Goal: Information Seeking & Learning: Learn about a topic

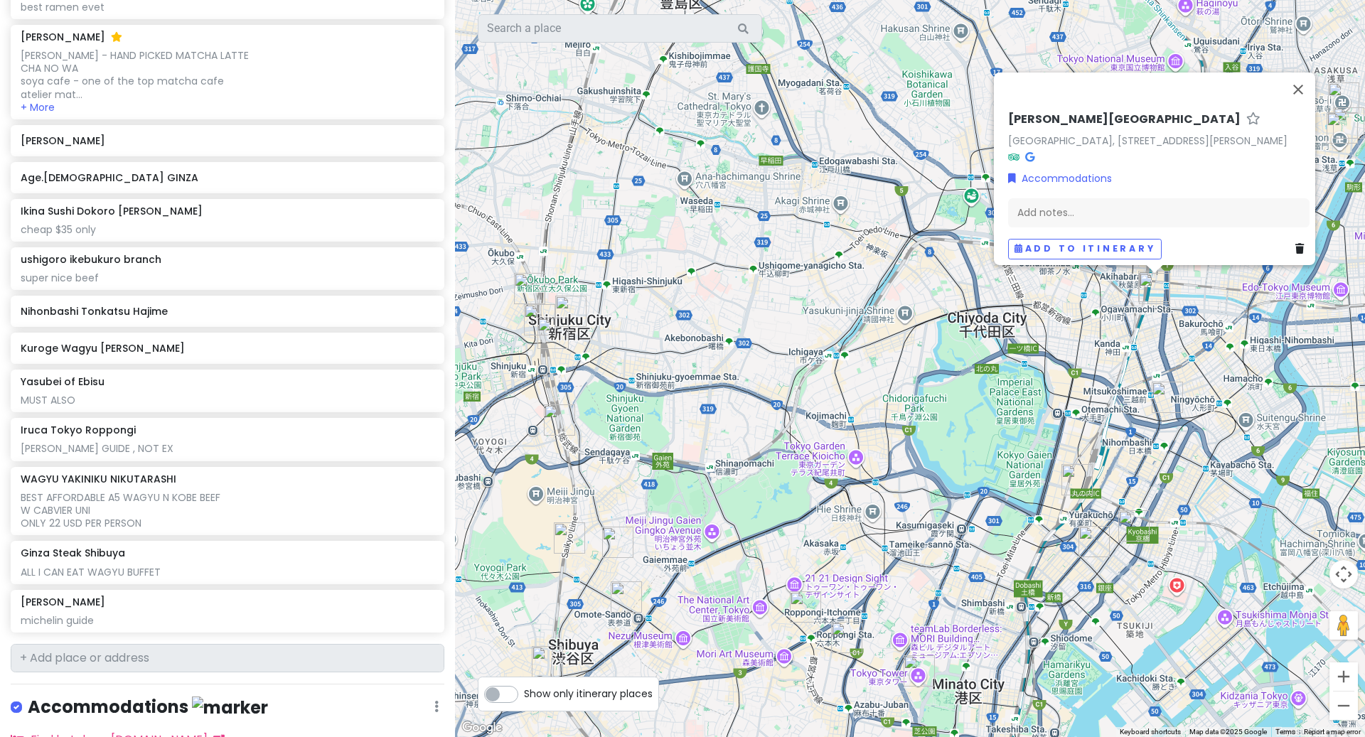
scroll to position [1318, 0]
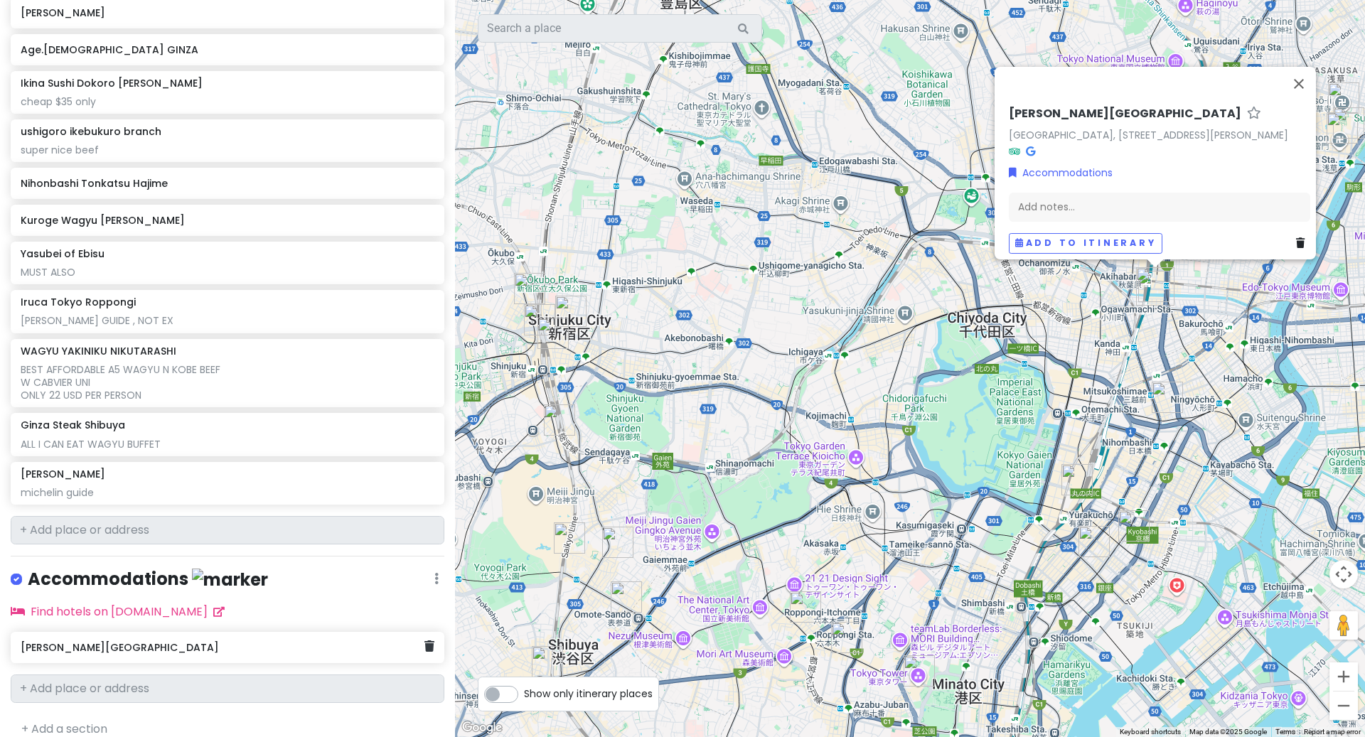
click at [141, 638] on div "[PERSON_NAME][GEOGRAPHIC_DATA]" at bounding box center [222, 648] width 403 height 20
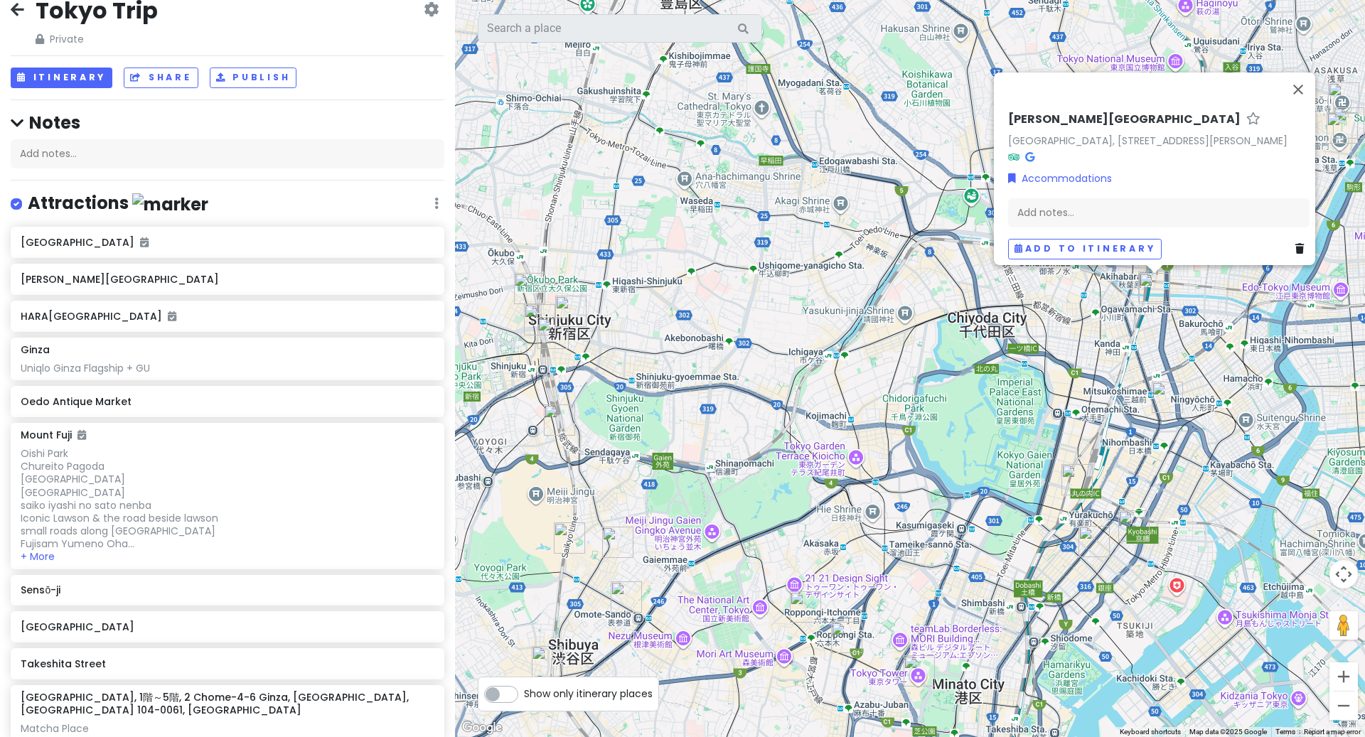
scroll to position [0, 0]
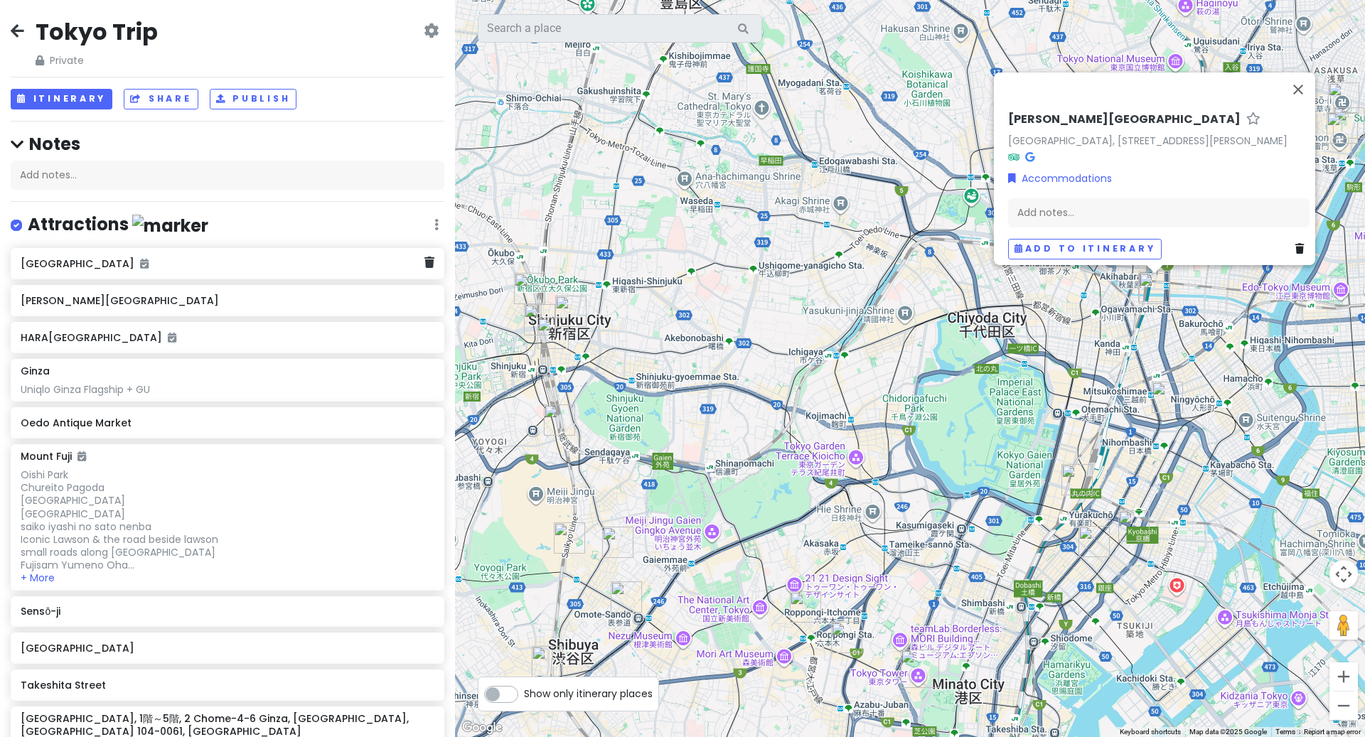
click at [136, 267] on h6 "[GEOGRAPHIC_DATA]" at bounding box center [222, 263] width 403 height 13
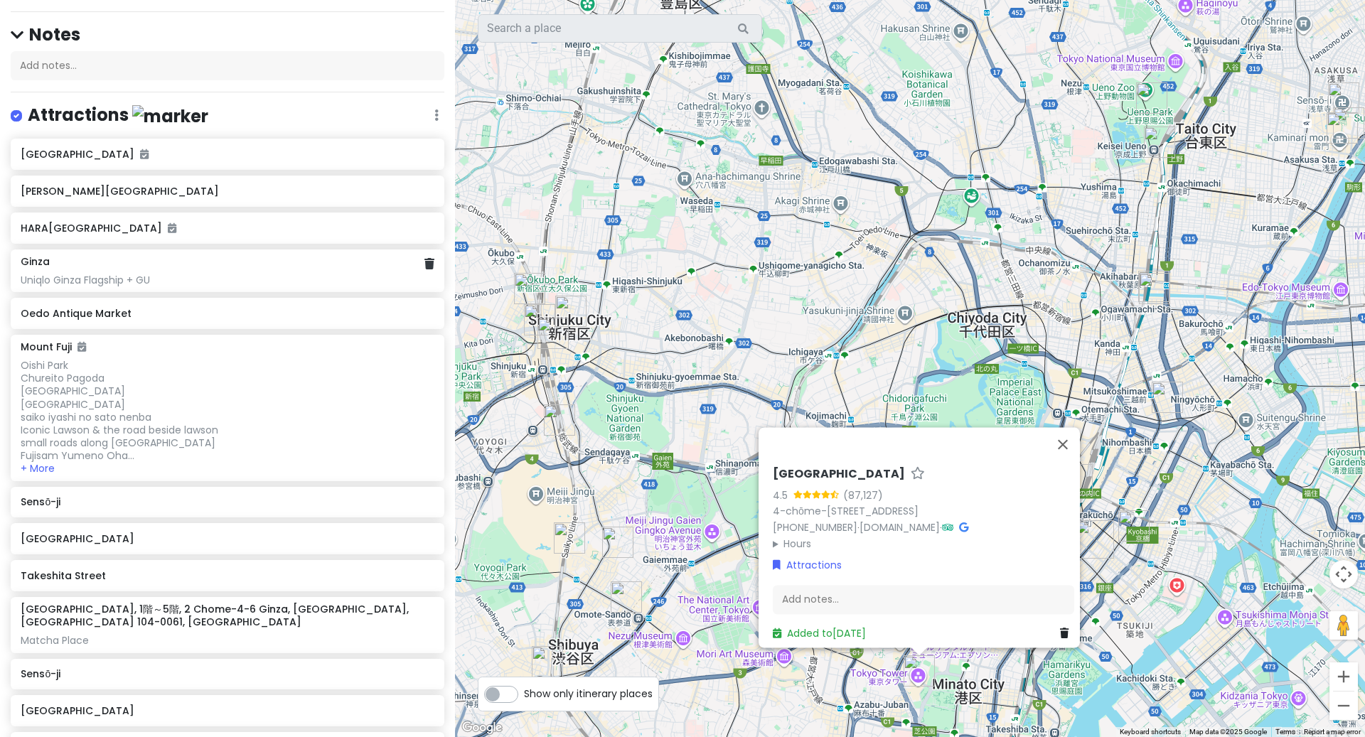
scroll to position [117, 0]
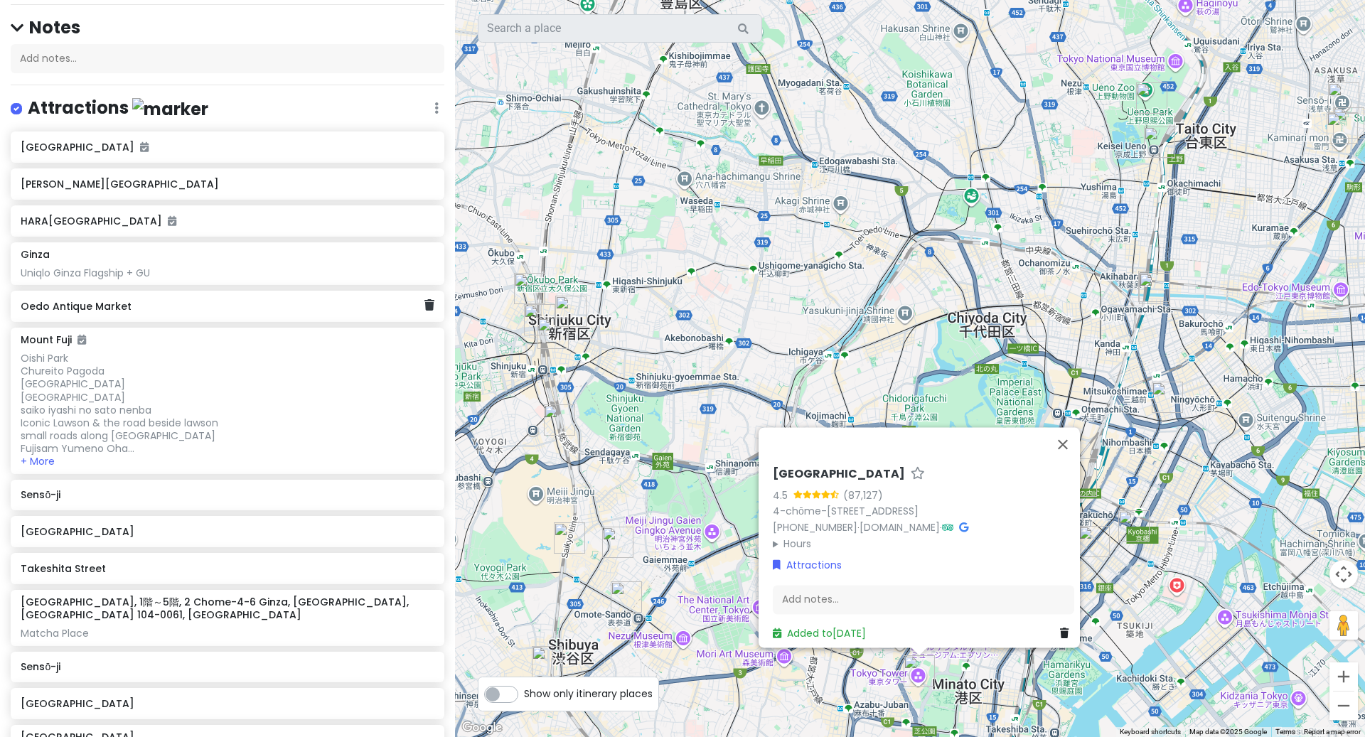
click at [159, 306] on h6 "Oedo Antique Market" at bounding box center [222, 306] width 403 height 13
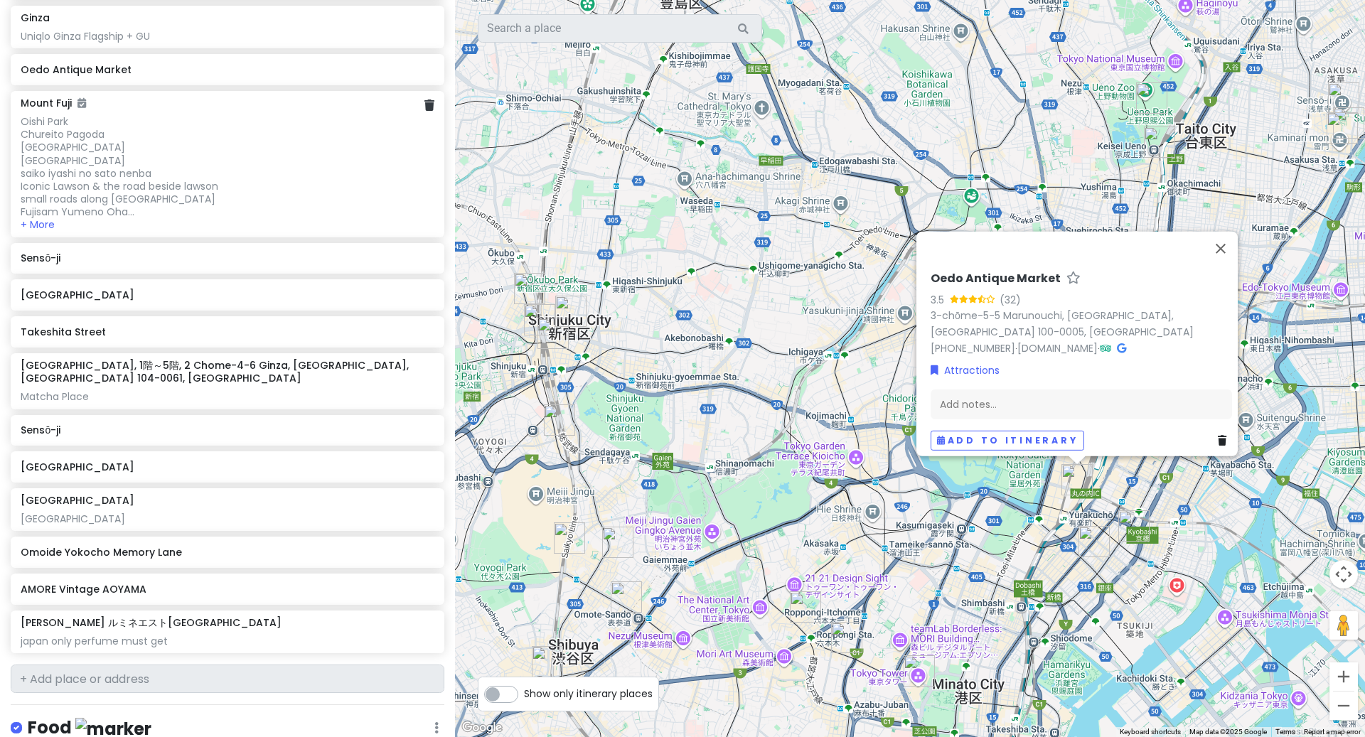
scroll to position [360, 0]
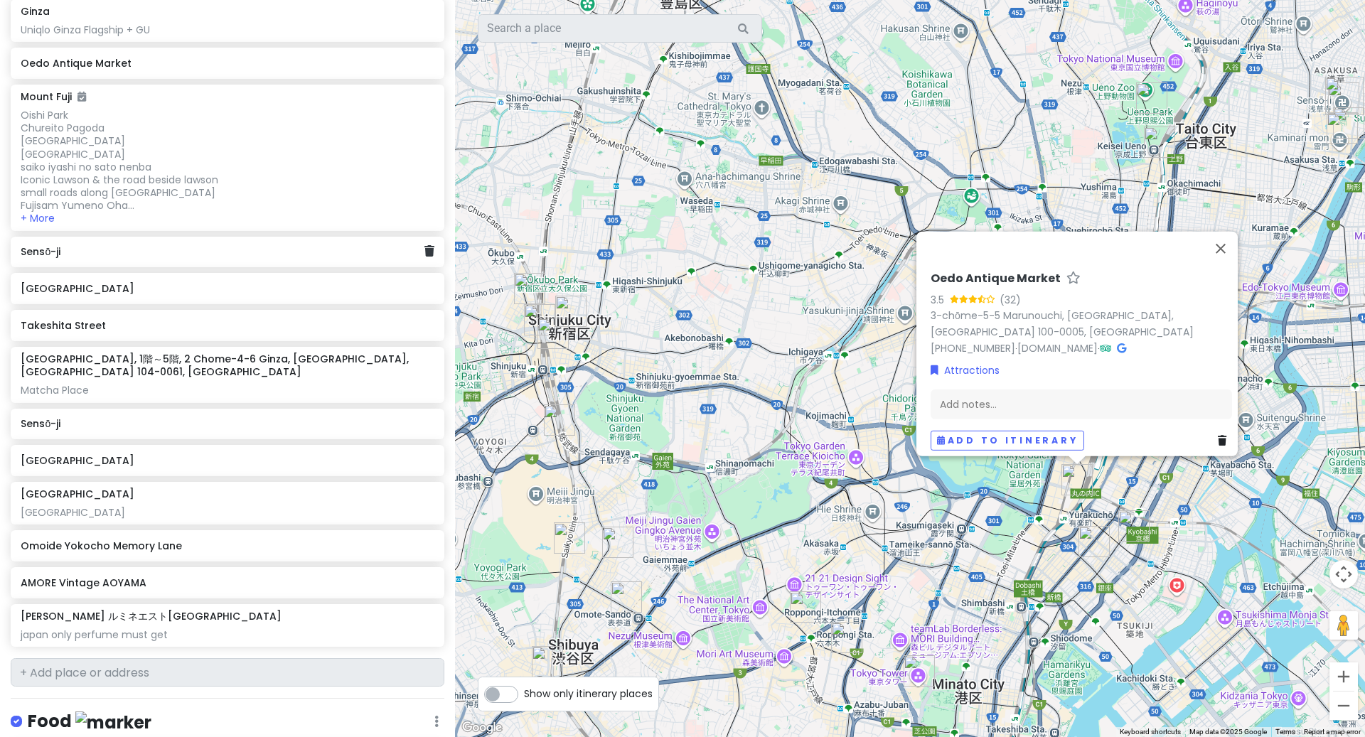
click at [78, 254] on h6 "Sensō-ji" at bounding box center [222, 251] width 403 height 13
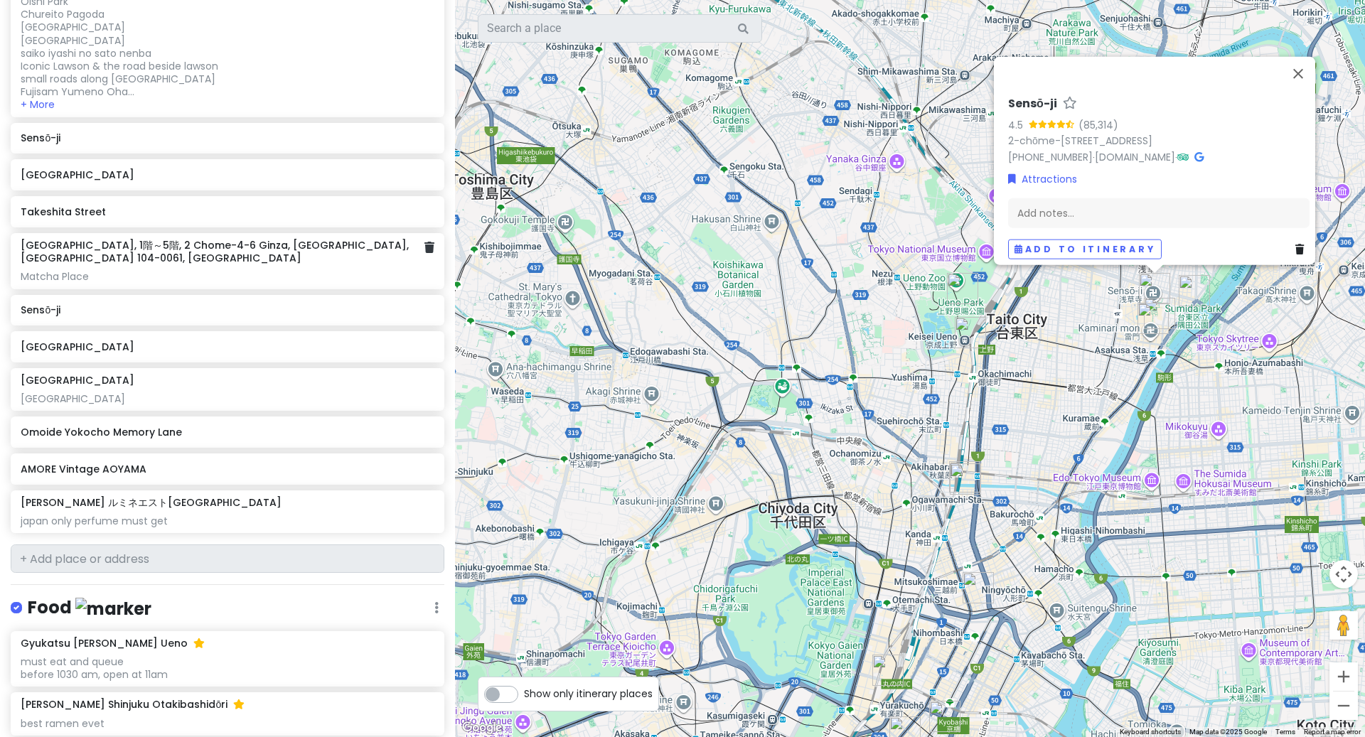
scroll to position [487, 0]
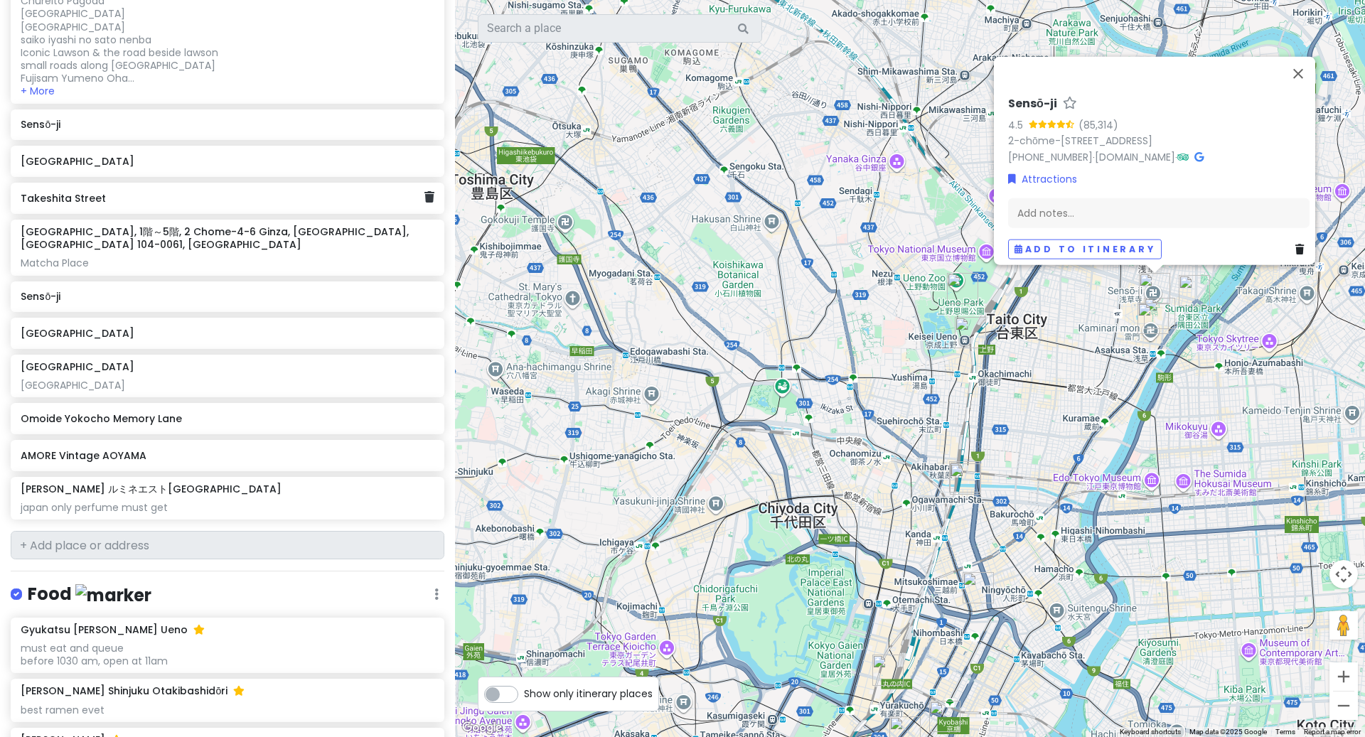
click at [117, 192] on h6 "Takeshita Street" at bounding box center [222, 198] width 403 height 13
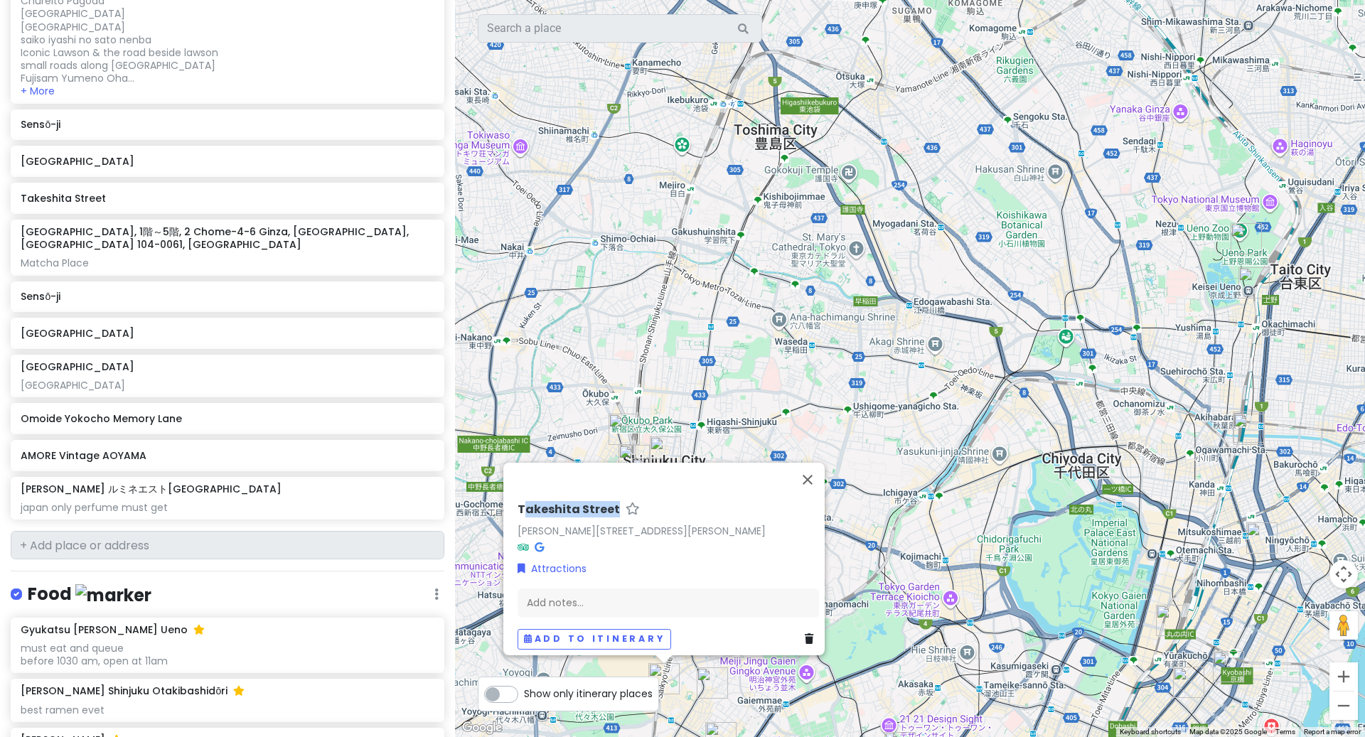
drag, startPoint x: 611, startPoint y: 483, endPoint x: 514, endPoint y: 483, distance: 97.4
click at [517, 503] on div "Takeshita Street" at bounding box center [667, 513] width 301 height 21
copy h6 "akeshita Street"
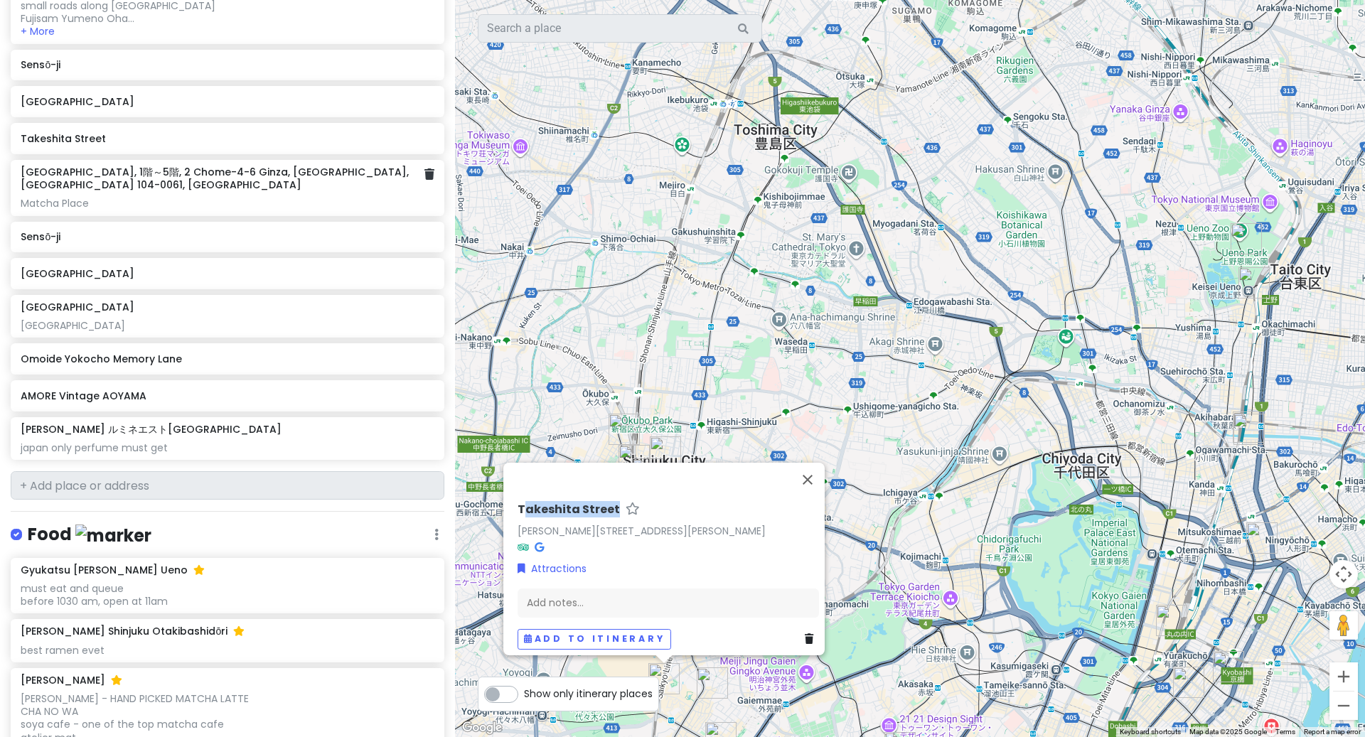
click at [292, 197] on div "Matcha Place" at bounding box center [227, 203] width 413 height 13
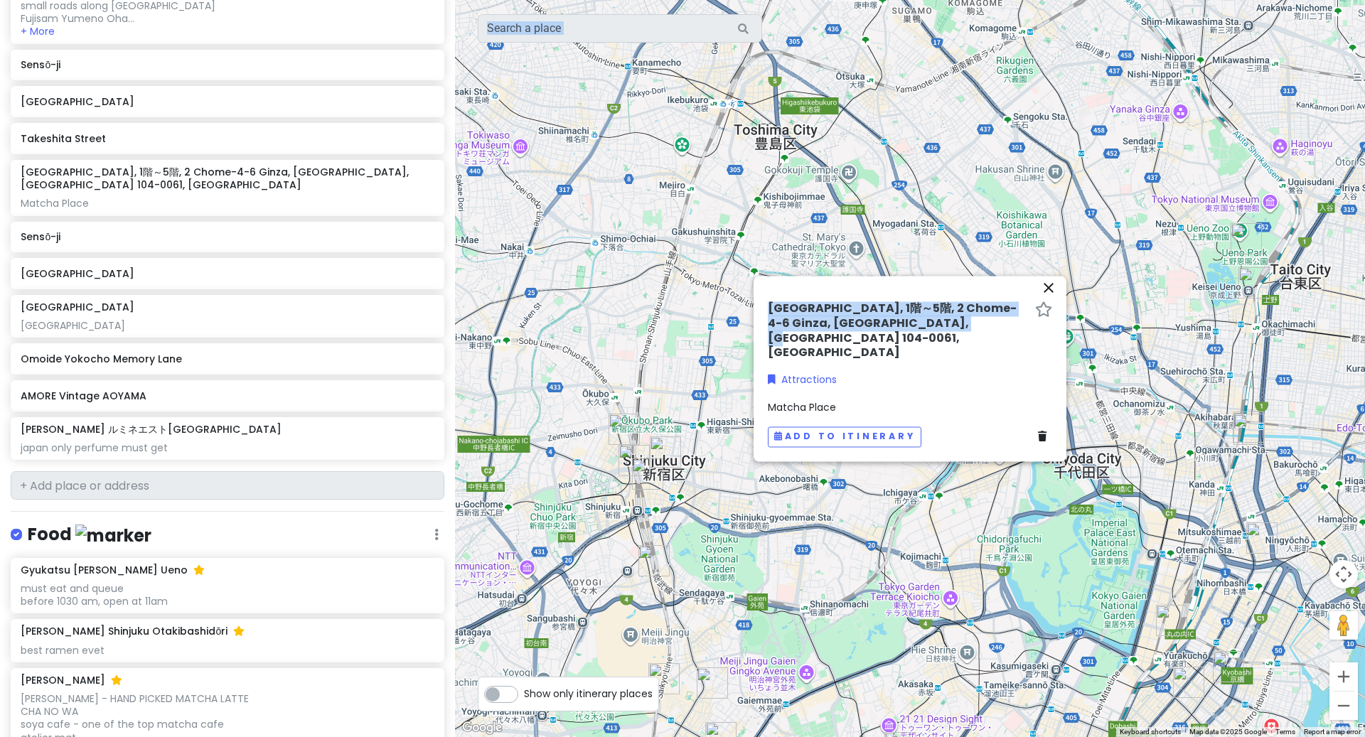
drag, startPoint x: 967, startPoint y: 340, endPoint x: 705, endPoint y: 321, distance: 262.3
click at [705, 321] on div "← Move left → Move right ↑ Move up ↓ Move down + Zoom in - Zoom out Home Jump l…" at bounding box center [910, 368] width 910 height 737
copy div "Keyboard shortcuts Map Data Map data ©[DATE] Google Map data ©[DATE] Google 500…"
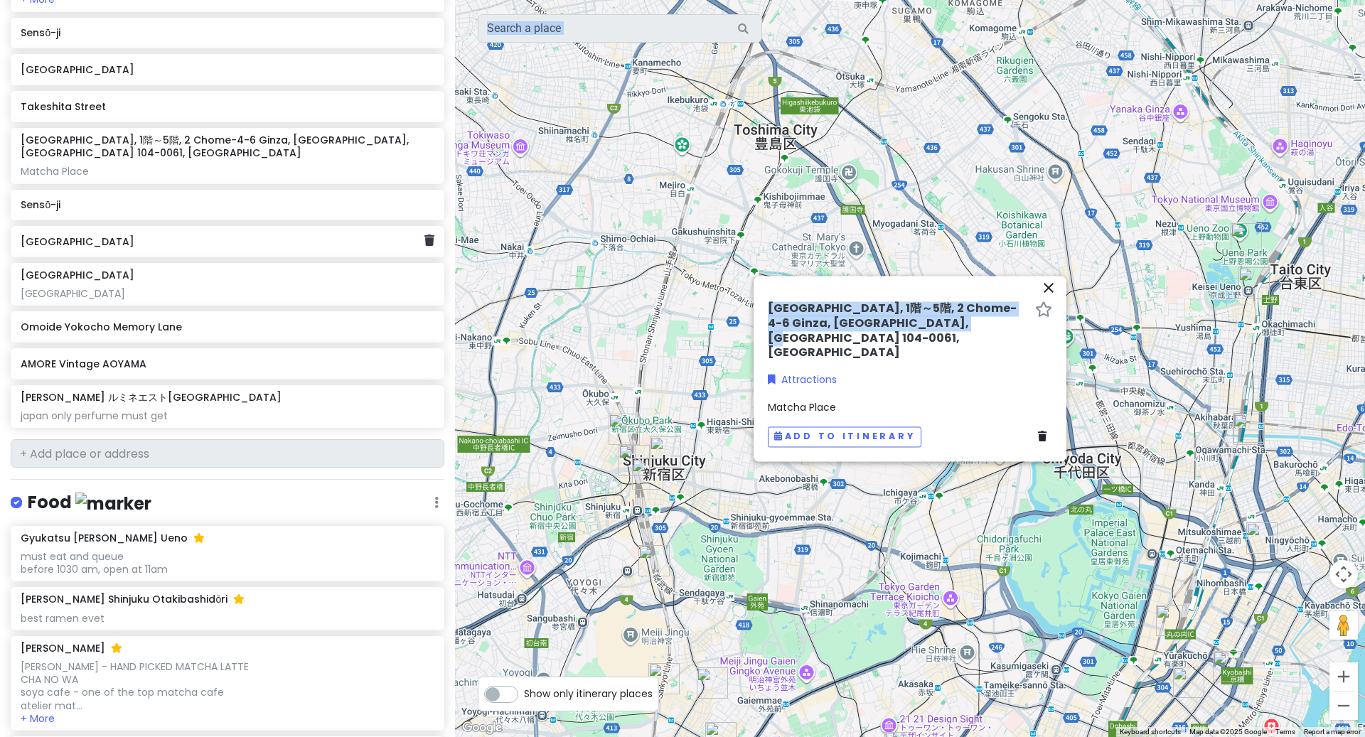
scroll to position [580, 0]
click at [175, 197] on h6 "Sensō-ji" at bounding box center [222, 203] width 403 height 13
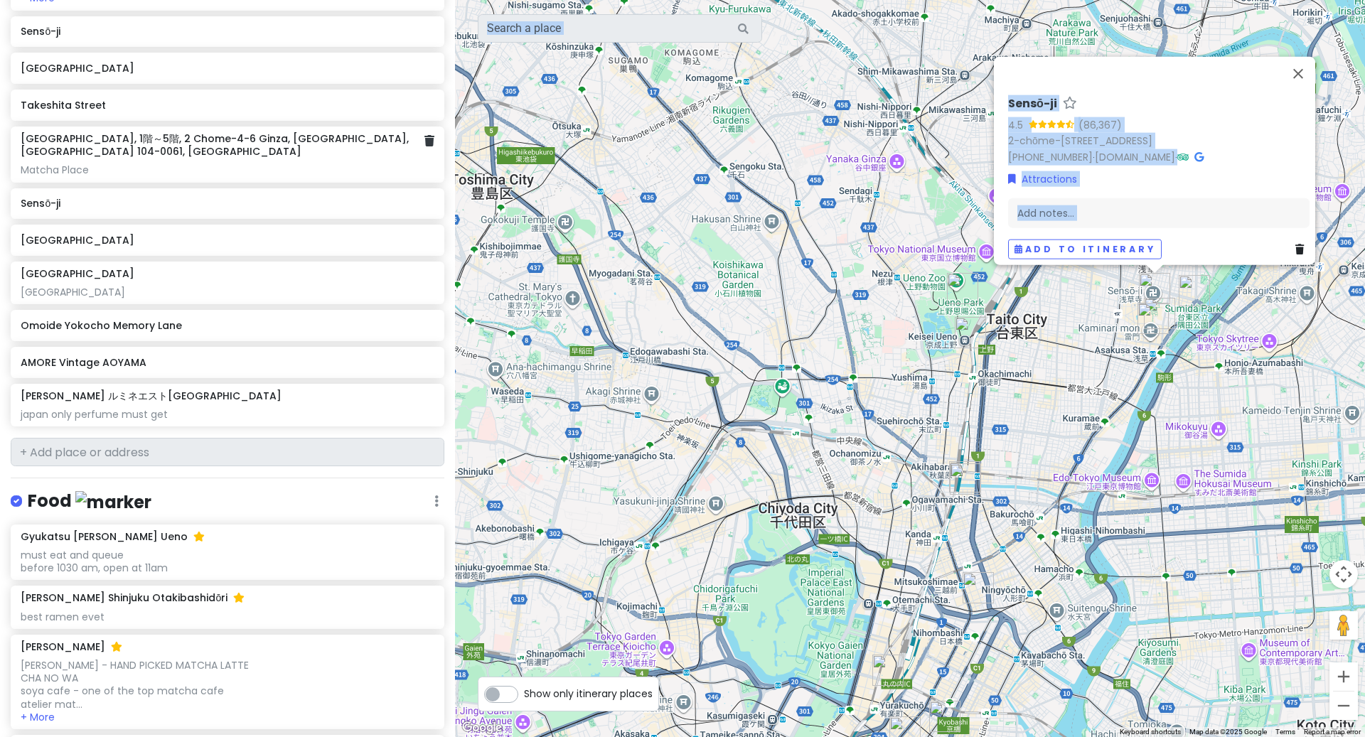
scroll to position [624, 0]
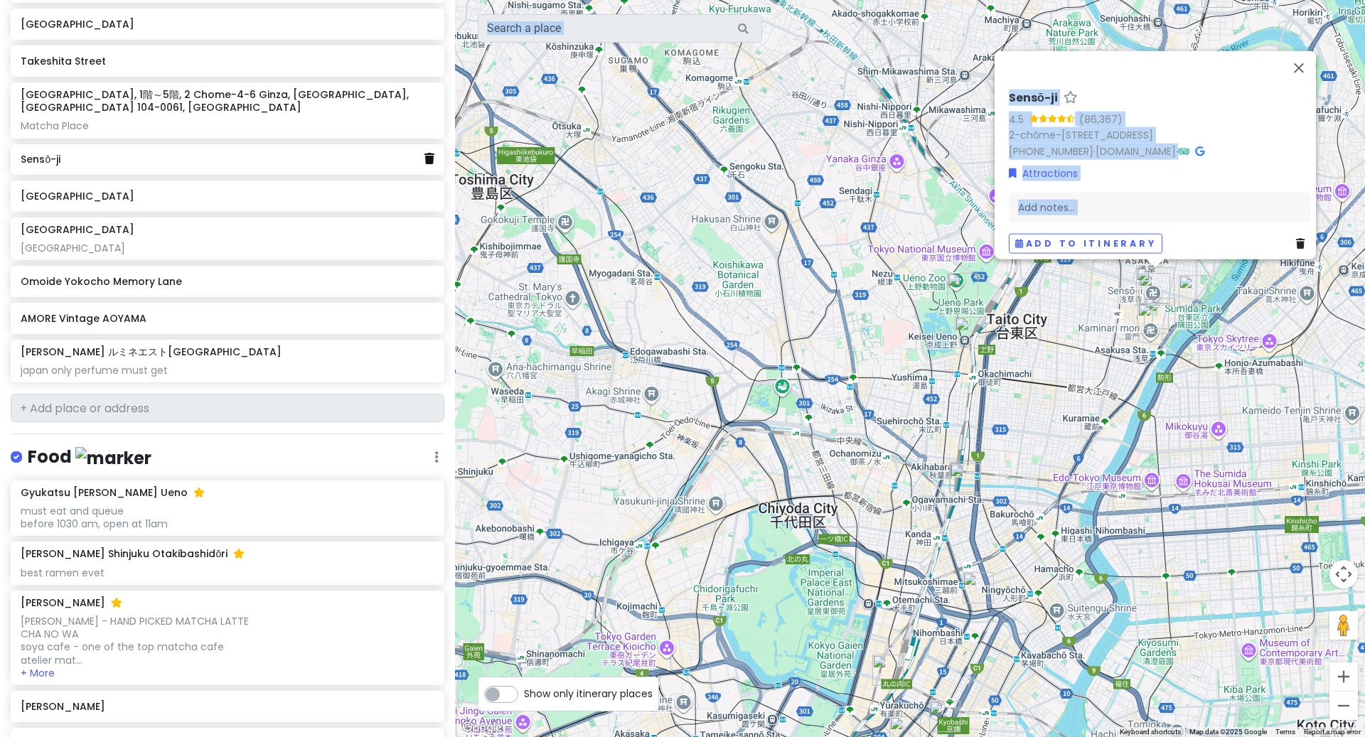
click at [426, 153] on icon at bounding box center [429, 158] width 10 height 11
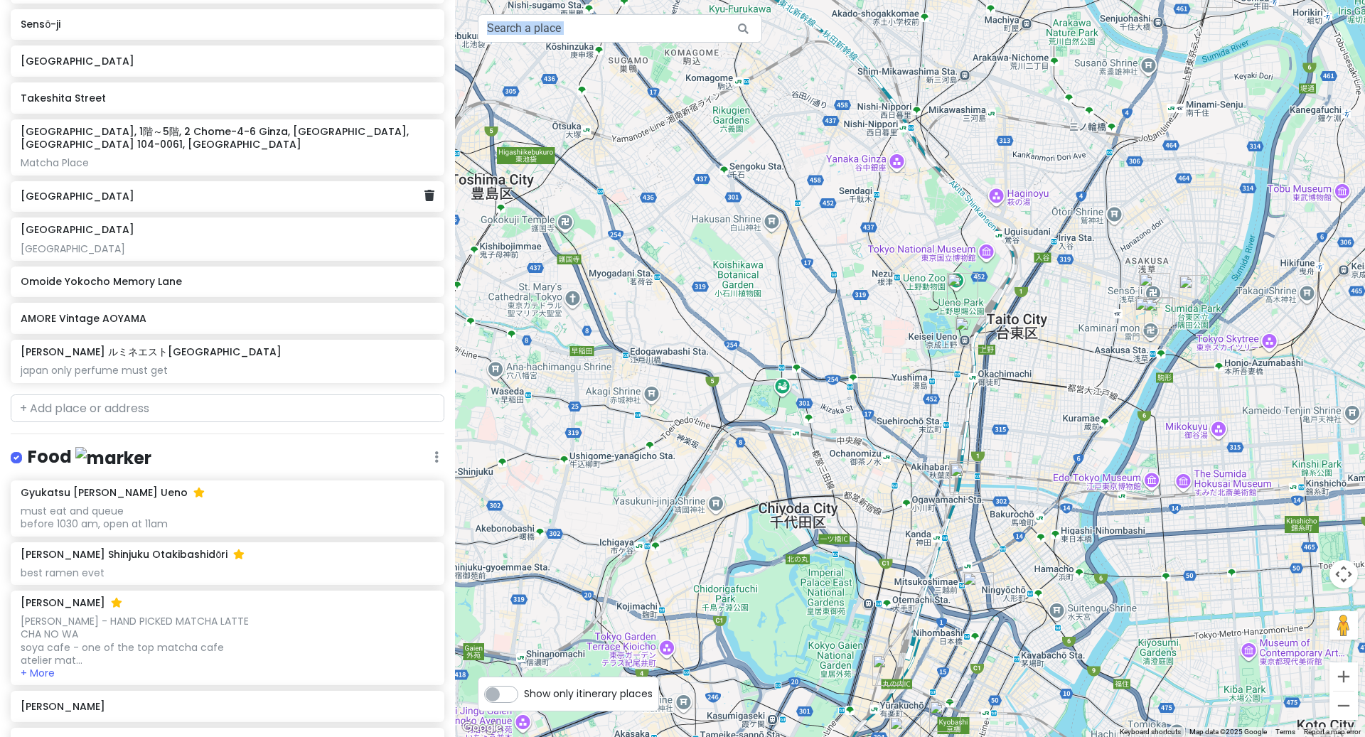
click at [294, 190] on div "[GEOGRAPHIC_DATA]" at bounding box center [222, 197] width 403 height 20
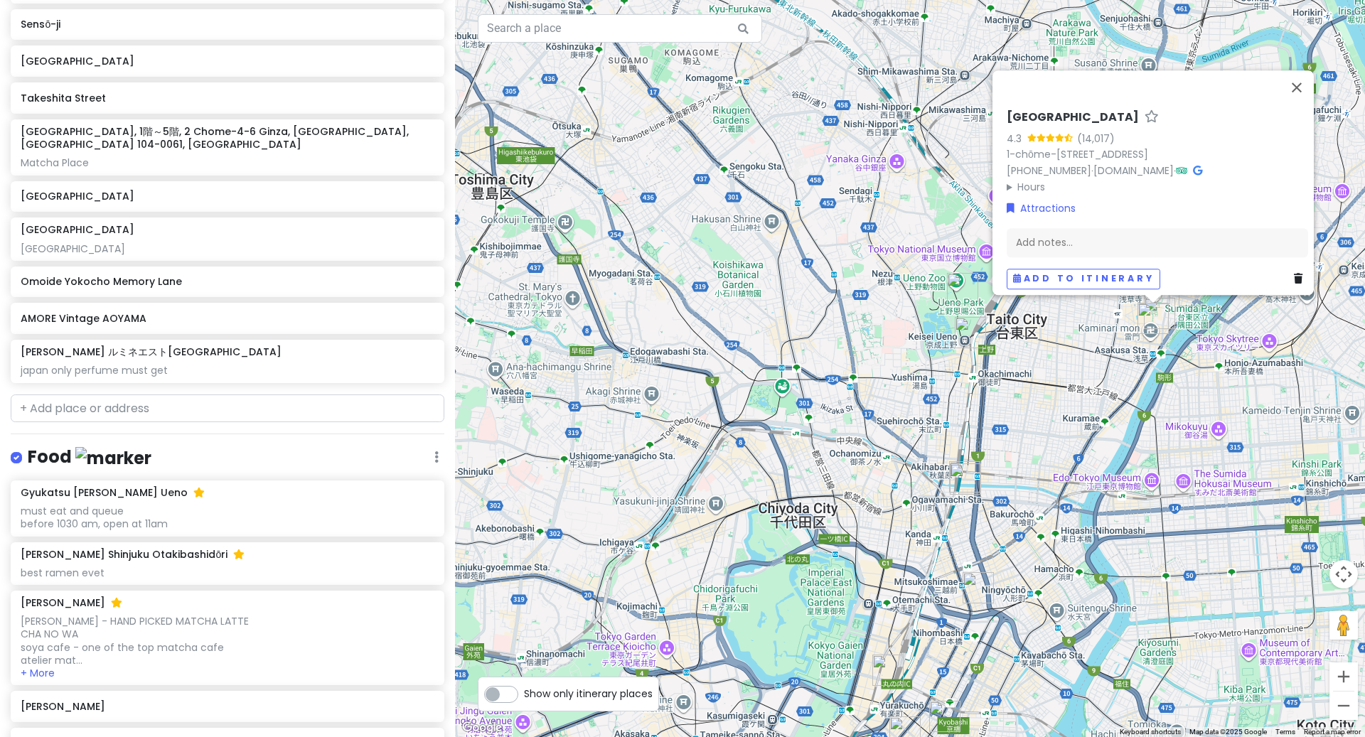
click at [1139, 114] on h6 "[GEOGRAPHIC_DATA]" at bounding box center [1072, 117] width 132 height 15
drag, startPoint x: 1147, startPoint y: 109, endPoint x: 944, endPoint y: 109, distance: 203.3
click at [944, 109] on div "[GEOGRAPHIC_DATA] 4.3 (14,017) 1-chōme-36-3 [GEOGRAPHIC_DATA] 111-0032, [GEOGRA…" at bounding box center [910, 368] width 910 height 737
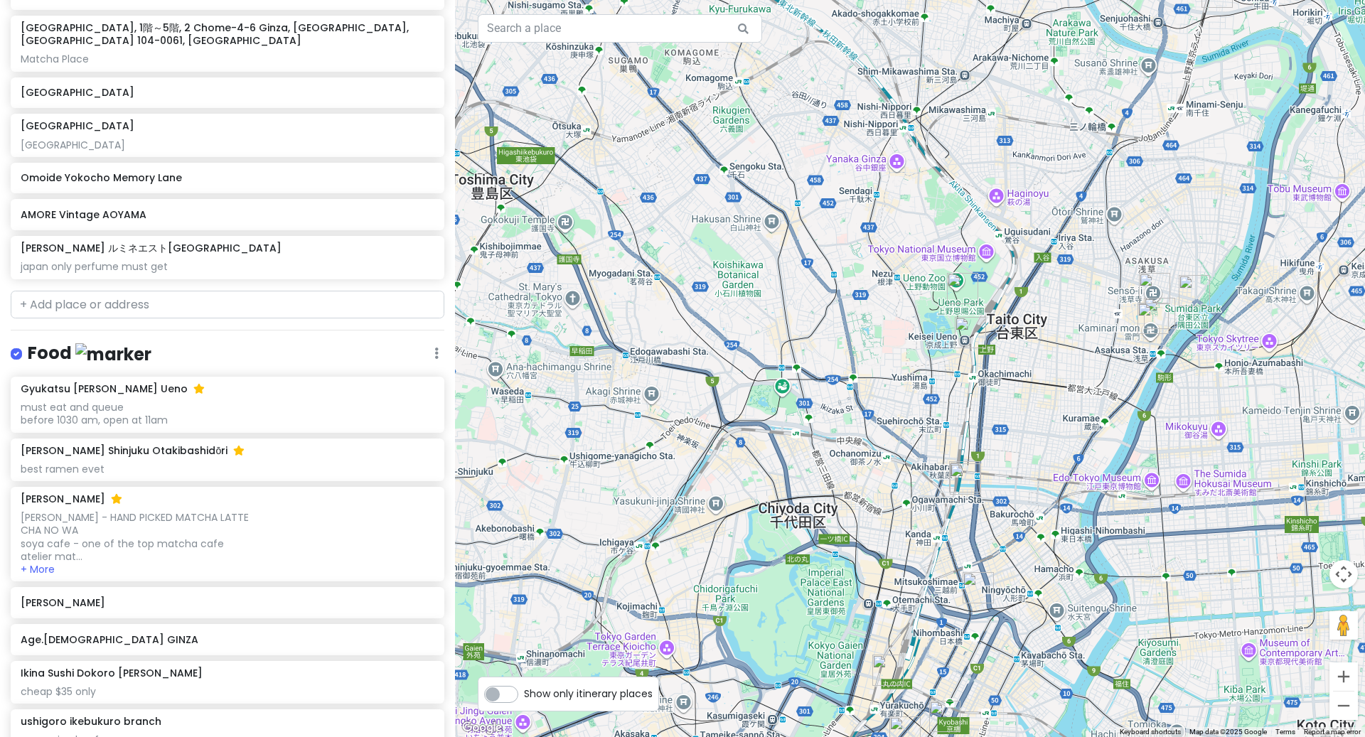
scroll to position [694, 0]
click at [291, 205] on h6 "AMORE Vintage AOYAMA" at bounding box center [222, 211] width 403 height 13
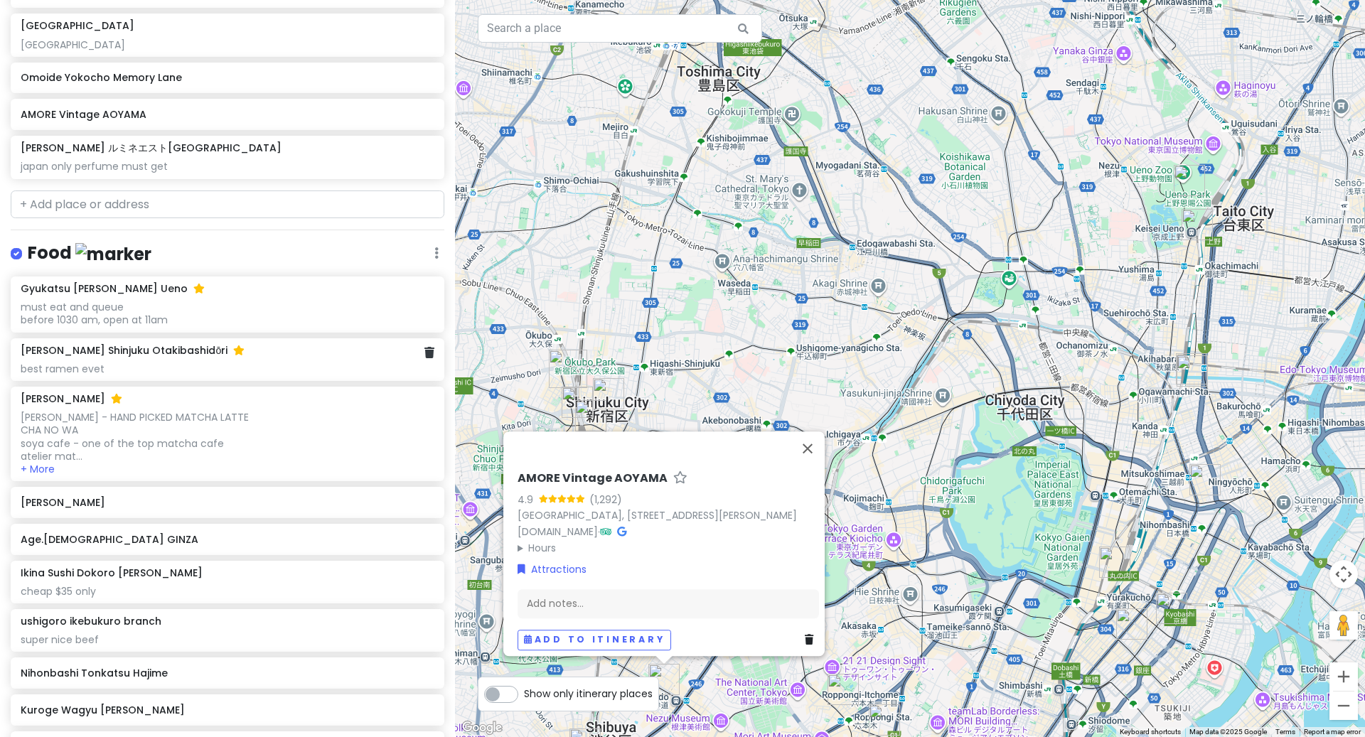
scroll to position [789, 0]
click at [173, 308] on div "must eat and queue before 1030 am, open at 11am" at bounding box center [227, 316] width 413 height 26
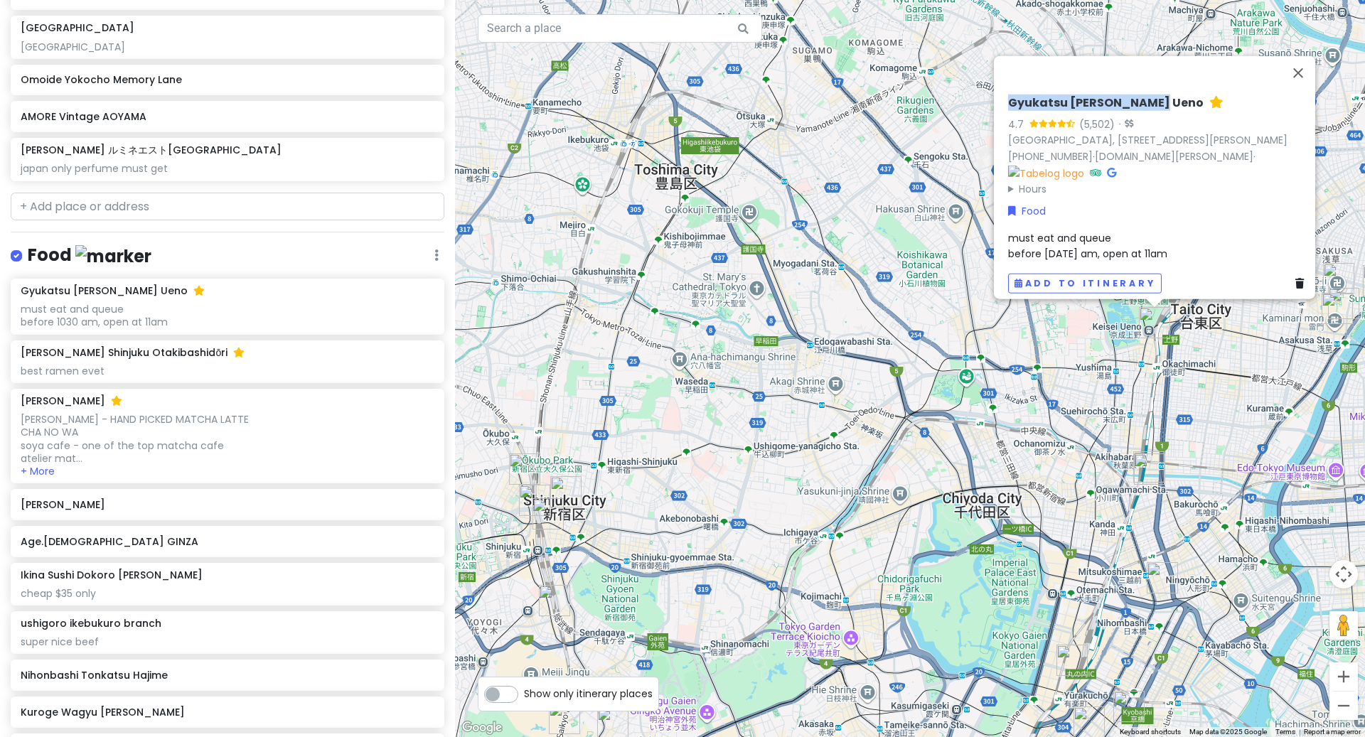
drag, startPoint x: 1156, startPoint y: 93, endPoint x: 995, endPoint y: 90, distance: 161.4
click at [1002, 90] on div "Gyukatsu [PERSON_NAME] Ueno 4.7 (5,502) · [GEOGRAPHIC_DATA], [STREET_ADDRESS][P…" at bounding box center [1158, 194] width 313 height 209
copy h6 "Gyukatsu [PERSON_NAME] Ueno"
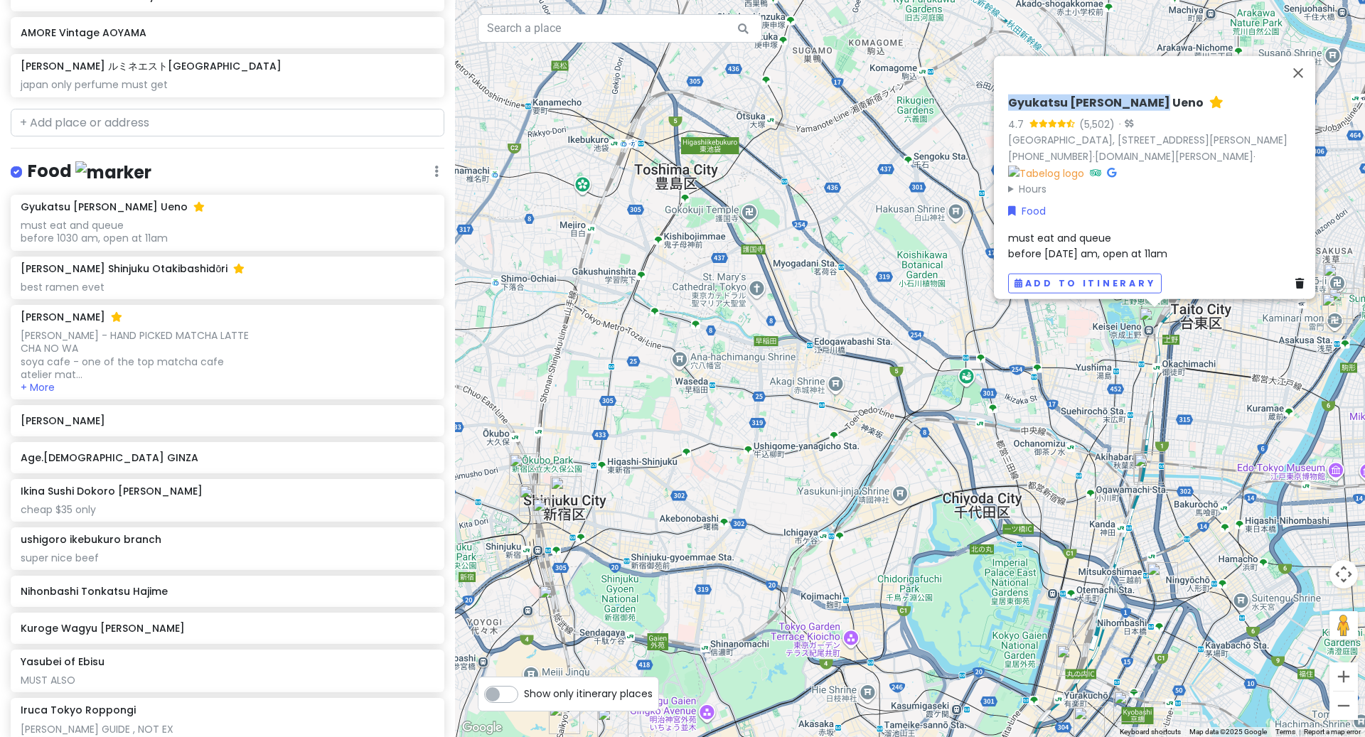
scroll to position [891, 0]
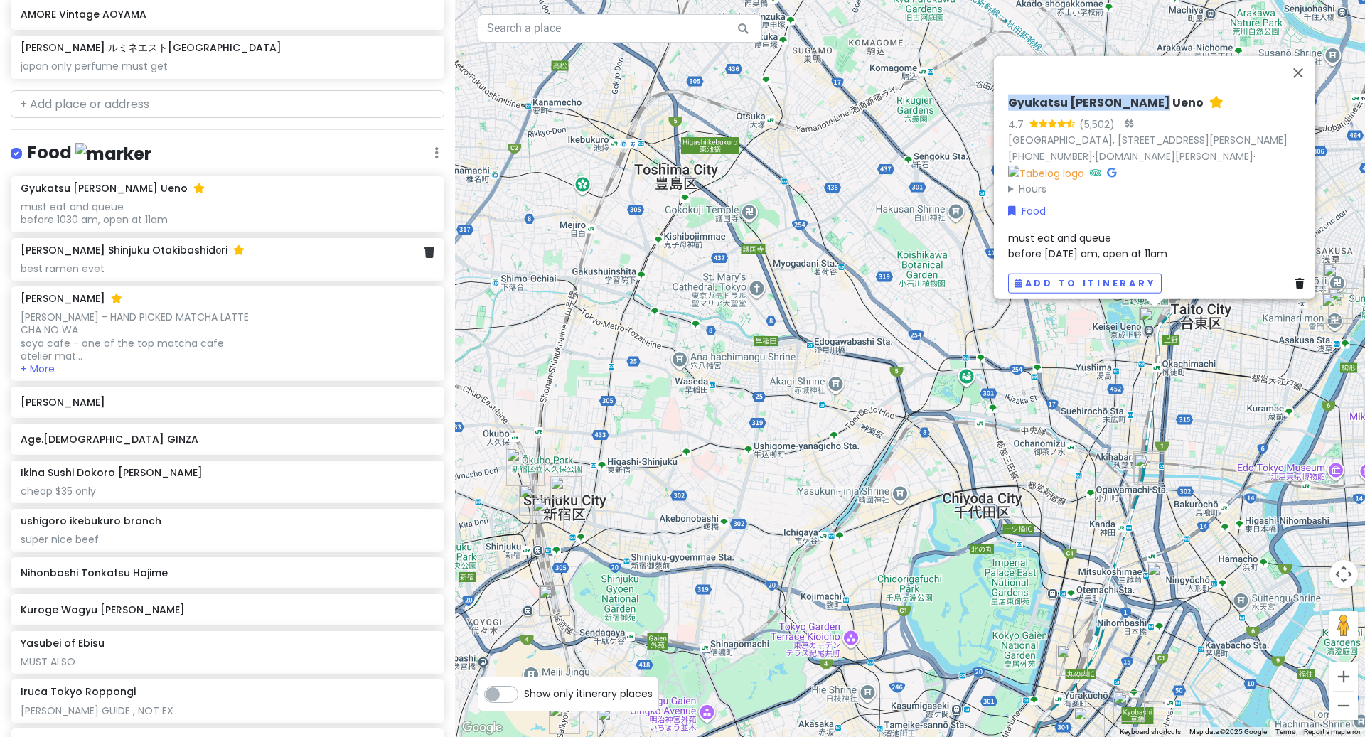
click at [191, 262] on div "best ramen evet" at bounding box center [227, 268] width 413 height 13
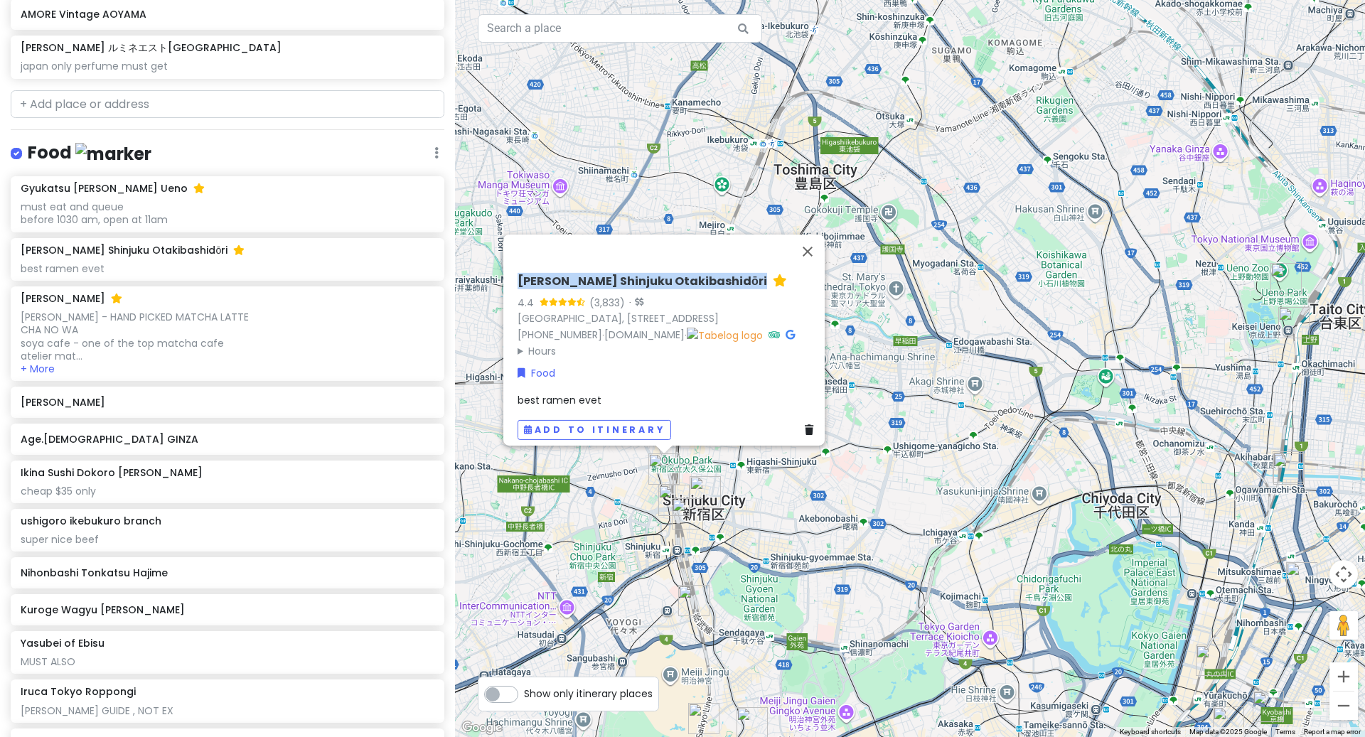
drag, startPoint x: 765, startPoint y: 259, endPoint x: 512, endPoint y: 255, distance: 252.4
click at [517, 274] on div "[PERSON_NAME] Shinjuku Otakibashidōri" at bounding box center [667, 284] width 301 height 21
copy h6 "[PERSON_NAME] Shinjuku Otakibashidōri"
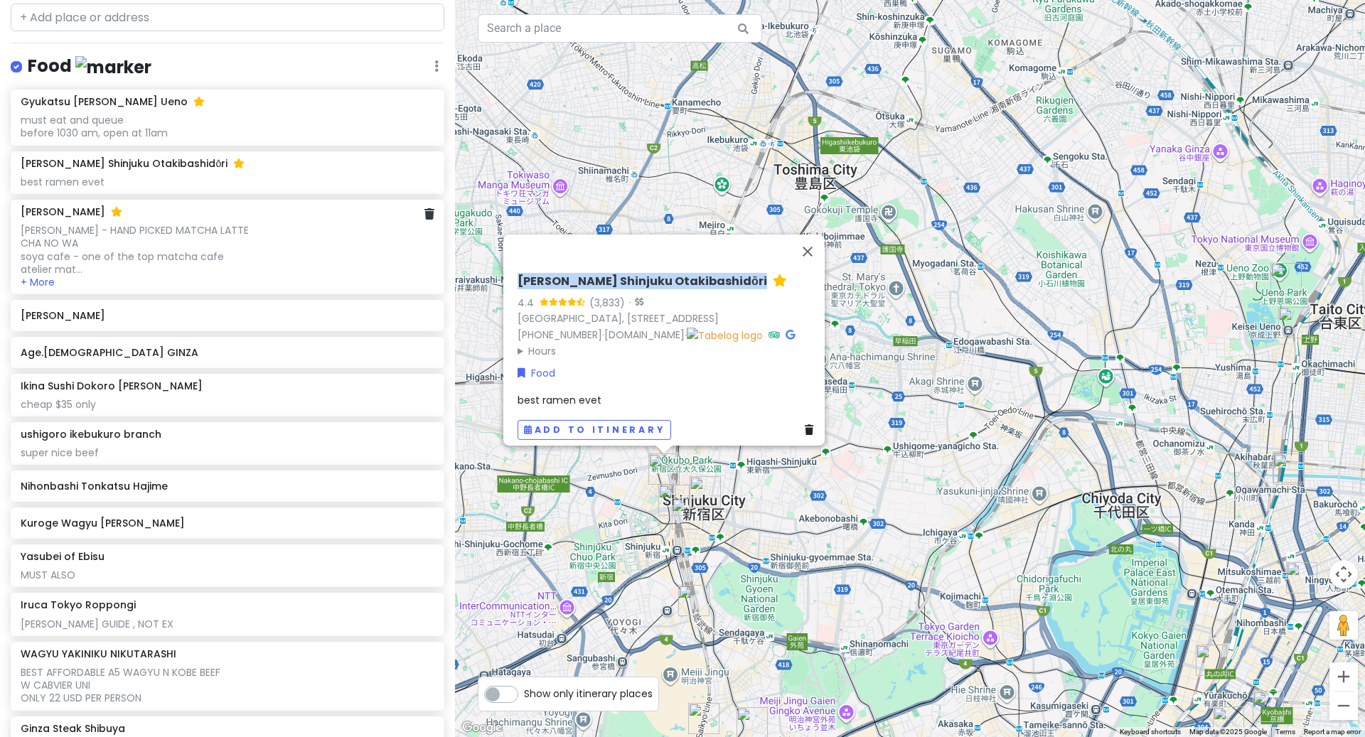
scroll to position [985, 0]
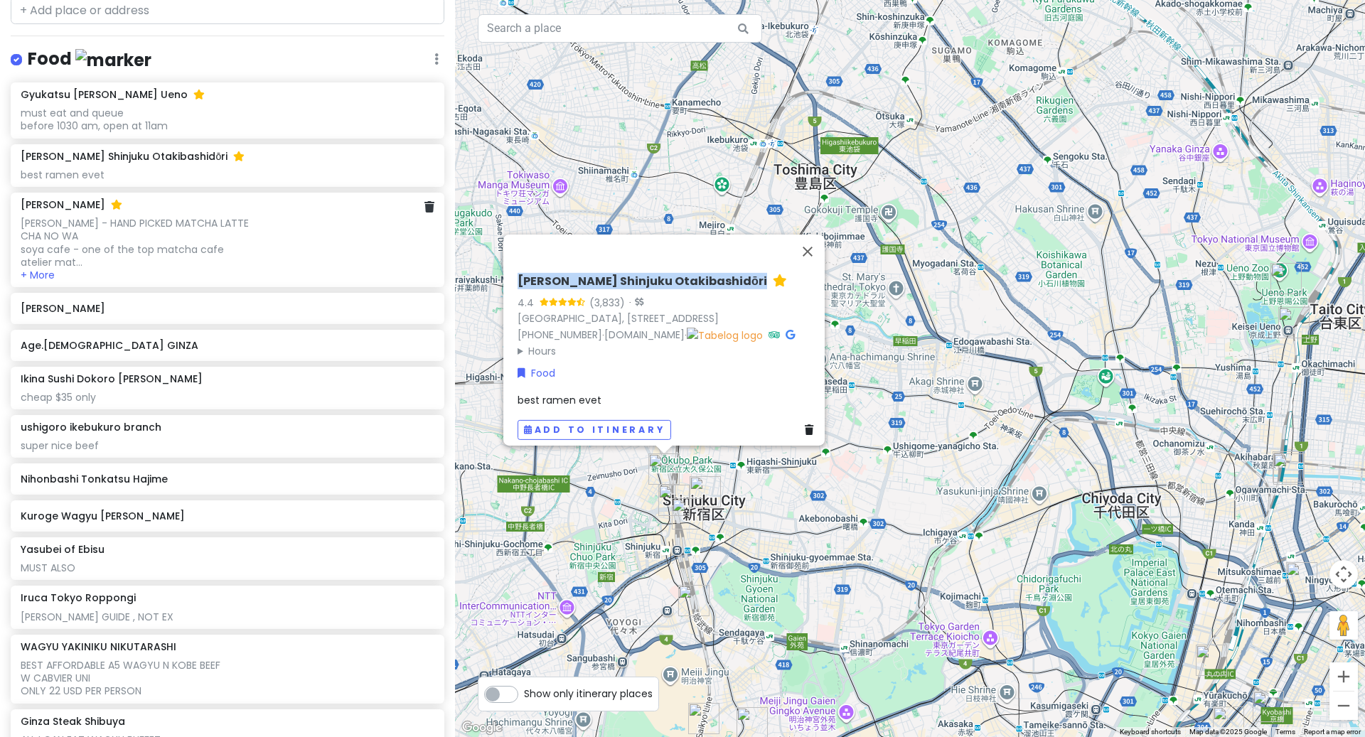
click at [279, 222] on div "[PERSON_NAME] - HAND PICKED MATCHA LATTE CHA NO WA soya cafe - one of the top m…" at bounding box center [227, 243] width 413 height 52
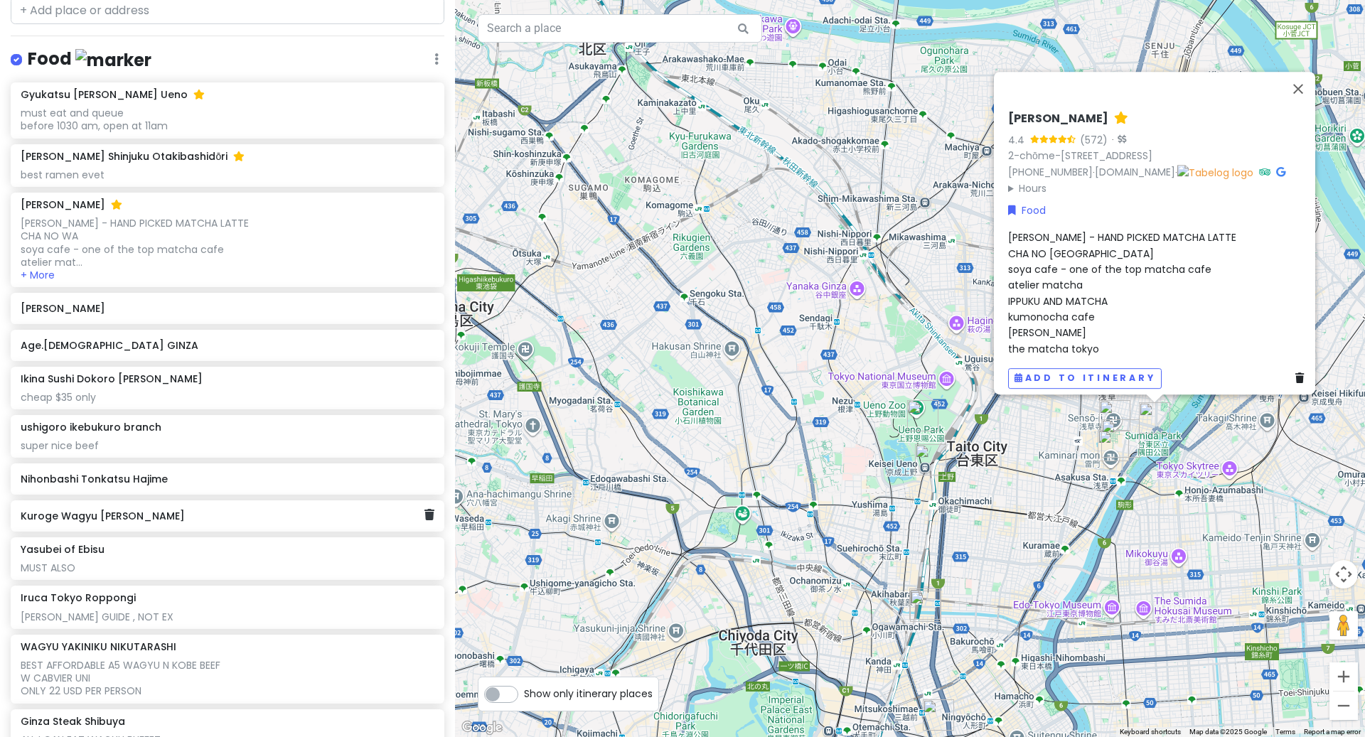
scroll to position [1281, 0]
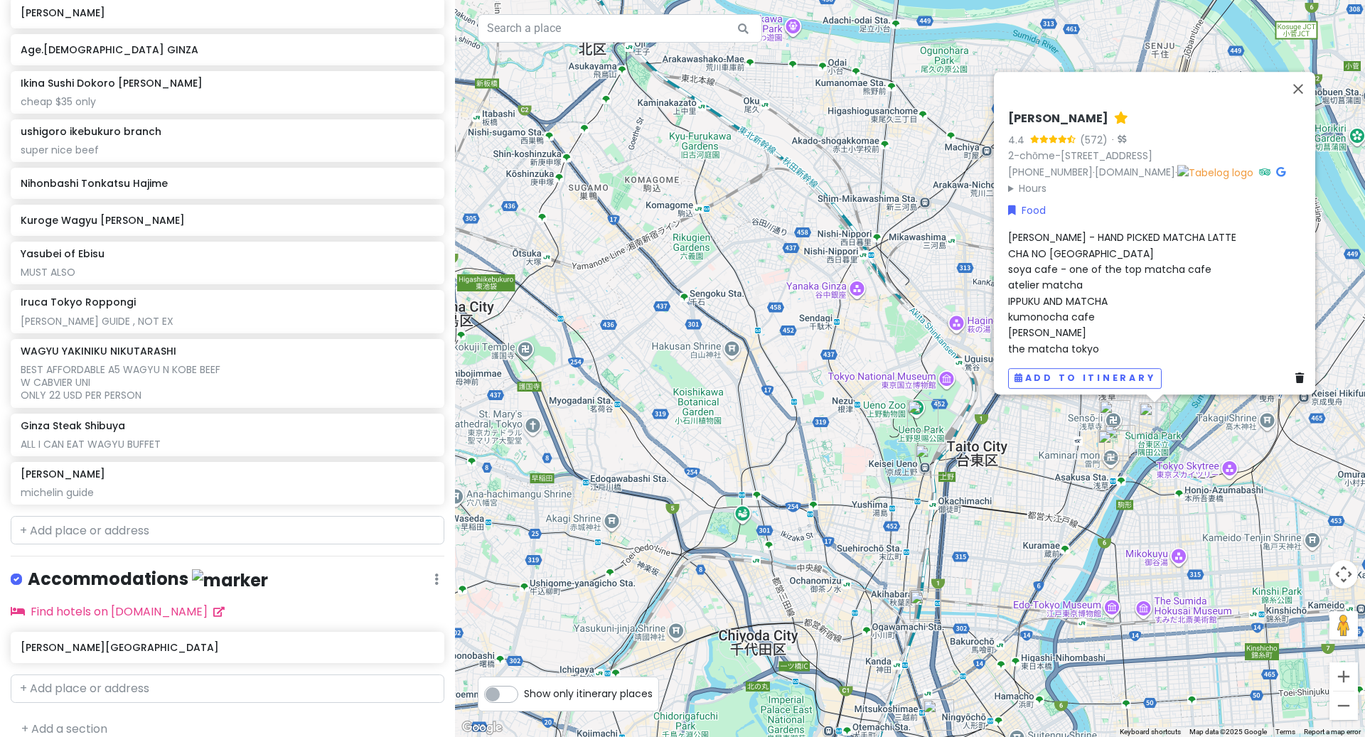
drag, startPoint x: 1099, startPoint y: 95, endPoint x: 997, endPoint y: 95, distance: 101.6
click at [1002, 106] on div "[PERSON_NAME] 4.4 (572) · 2-chōme-14-3 [GEOGRAPHIC_DATA] [PHONE_NUMBER] · [DOMA…" at bounding box center [1158, 250] width 313 height 289
copy h6 "[PERSON_NAME]"
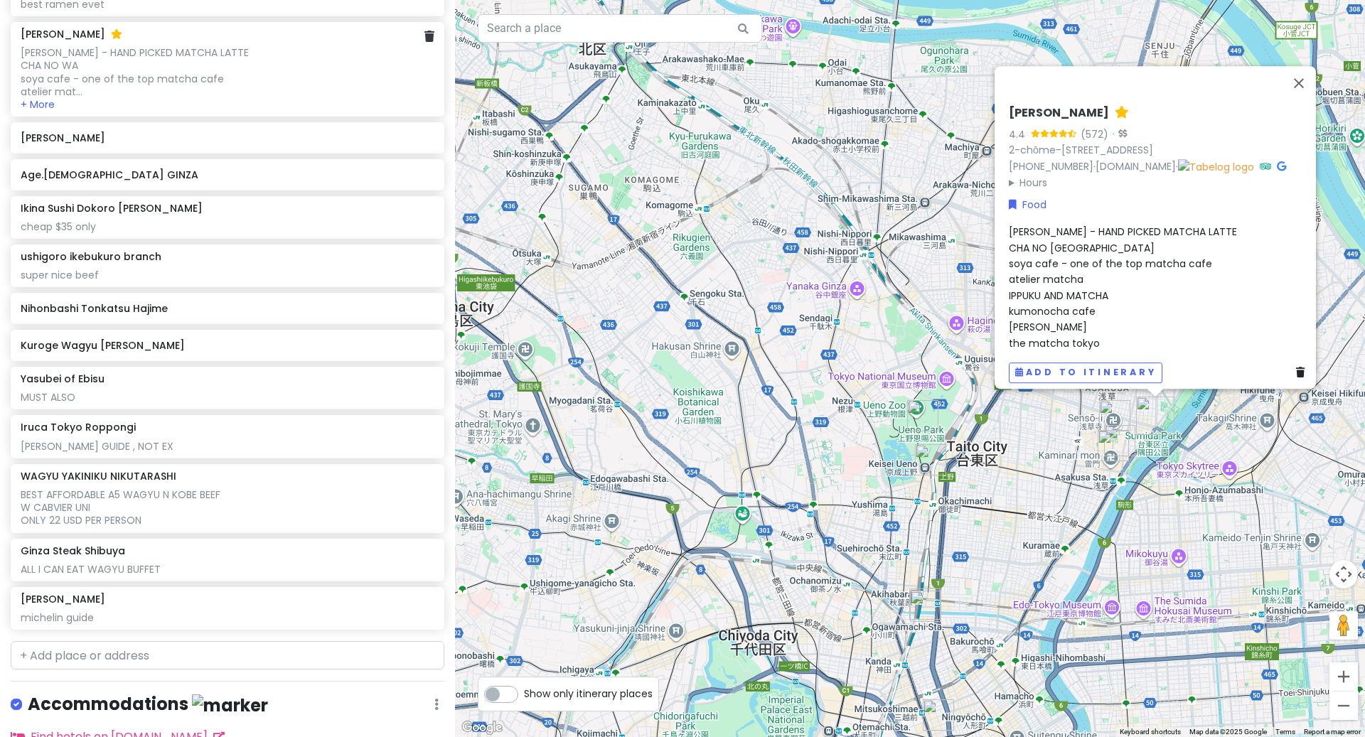
scroll to position [1168, 0]
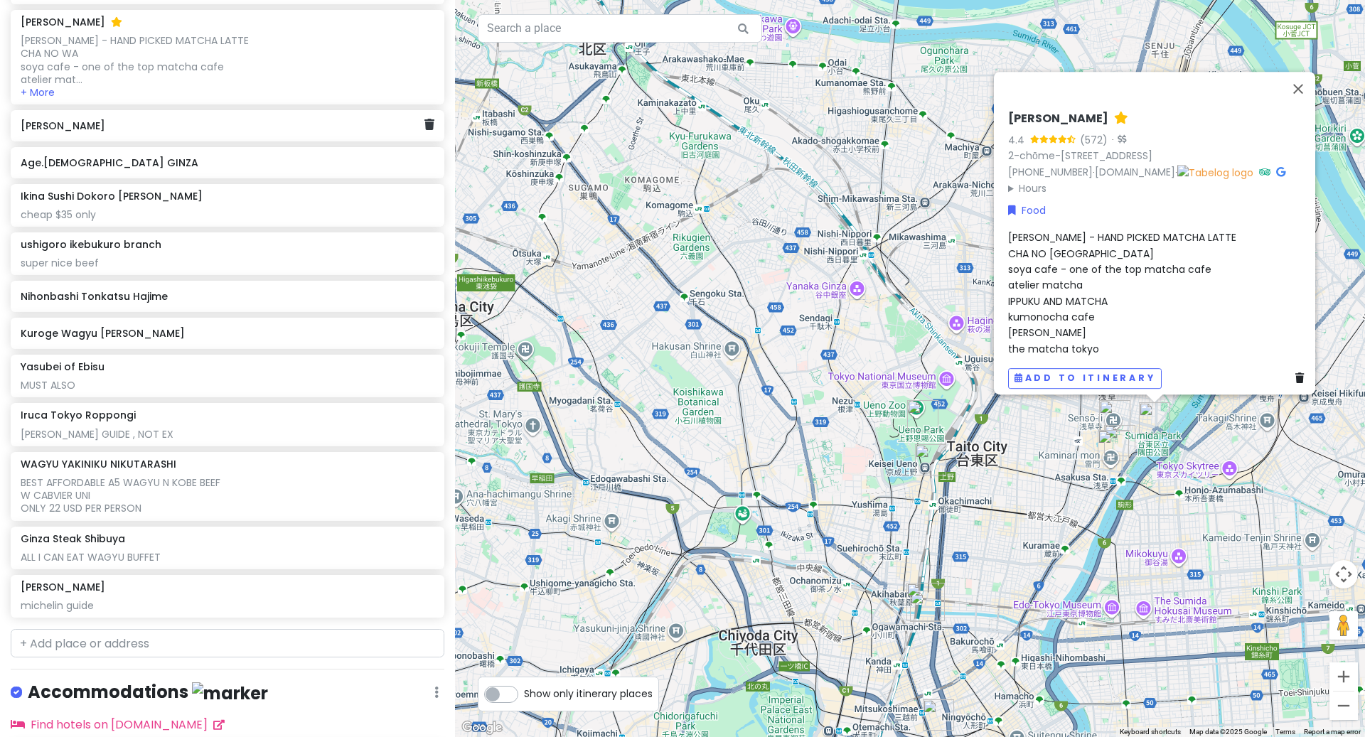
click at [177, 119] on h6 "[PERSON_NAME]" at bounding box center [222, 125] width 403 height 13
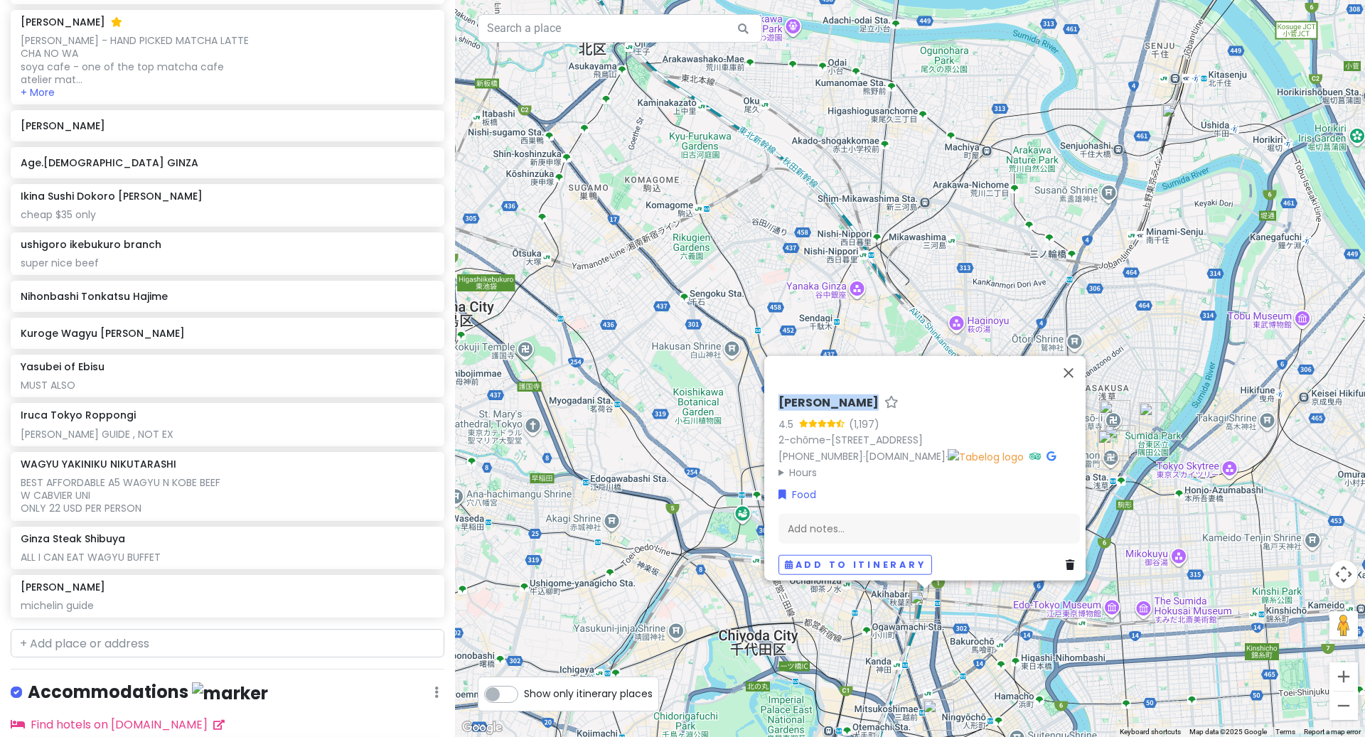
drag, startPoint x: 888, startPoint y: 381, endPoint x: 753, endPoint y: 381, distance: 134.3
click at [753, 381] on div "Nikoniko mazemen 4.5 (1,197) 2-chōme-15-1 [GEOGRAPHIC_DATA] 101-0041, [GEOGRAPH…" at bounding box center [910, 368] width 910 height 737
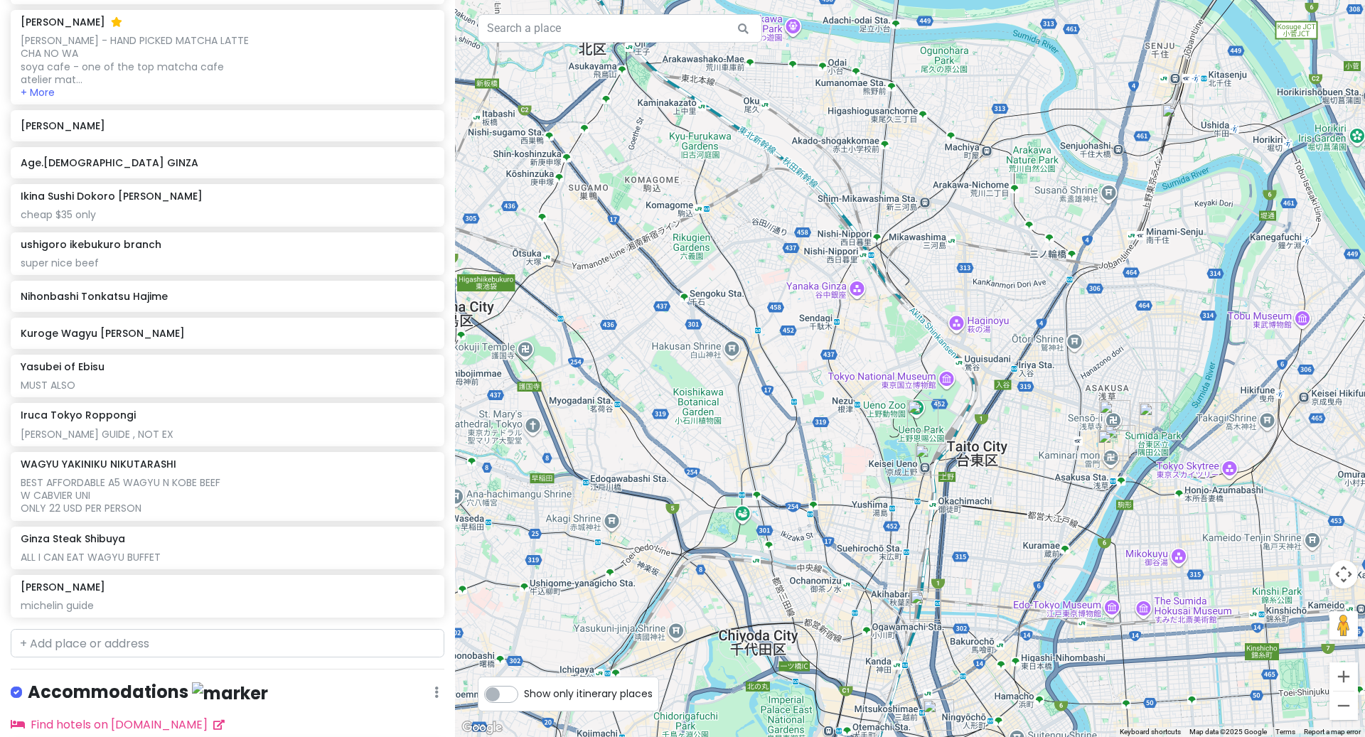
copy div "[PERSON_NAME]"
drag, startPoint x: 134, startPoint y: 119, endPoint x: 78, endPoint y: 119, distance: 56.2
click at [78, 119] on div "[PERSON_NAME] must eat and queue before [DATE] am, open at 11am Ramen Tatsunoya…" at bounding box center [227, 265] width 455 height 724
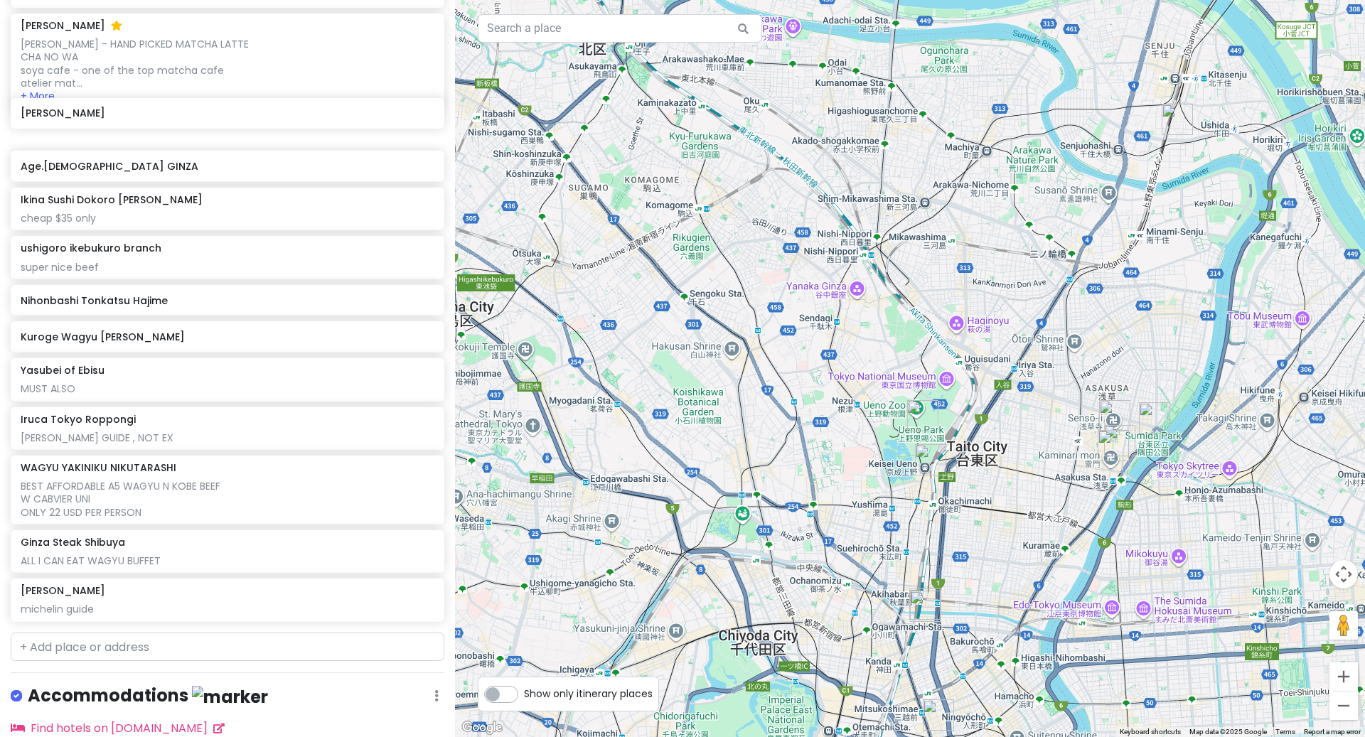
scroll to position [1164, 0]
click at [79, 119] on div "[PERSON_NAME] must eat and queue before [DATE] am, open at 11am Ramen Tatsunoya…" at bounding box center [227, 266] width 455 height 724
click at [100, 124] on h6 "[PERSON_NAME]" at bounding box center [222, 130] width 403 height 13
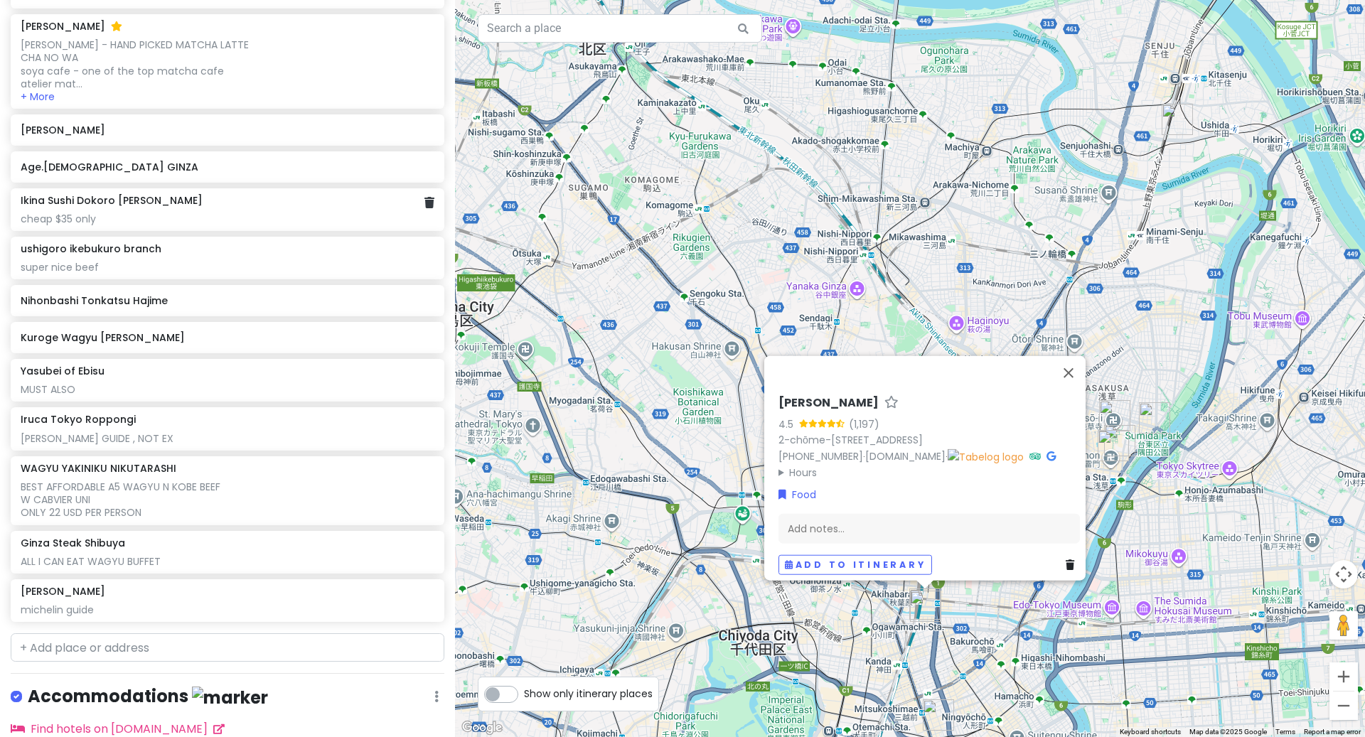
click at [203, 213] on div "cheap $35 only" at bounding box center [227, 219] width 413 height 13
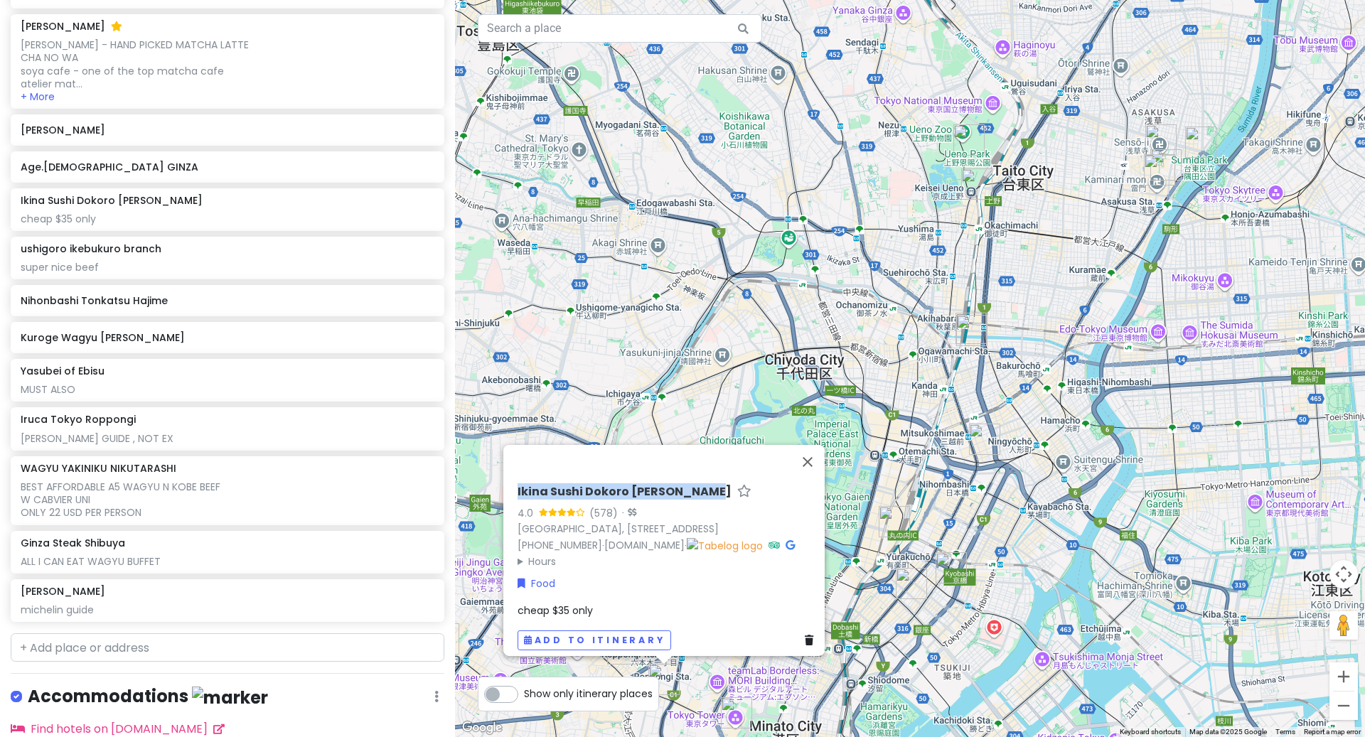
drag, startPoint x: 703, startPoint y: 471, endPoint x: 506, endPoint y: 472, distance: 196.9
click at [512, 478] on div "Ikina Sushi Dokoro [PERSON_NAME] 4.0 (578) · [GEOGRAPHIC_DATA], [STREET_ADDRESS…" at bounding box center [668, 566] width 313 height 177
copy h6 "Ikina Sushi Dokoro [PERSON_NAME]"
click at [178, 242] on div "ushigoro ikebukuro branch" at bounding box center [227, 248] width 413 height 13
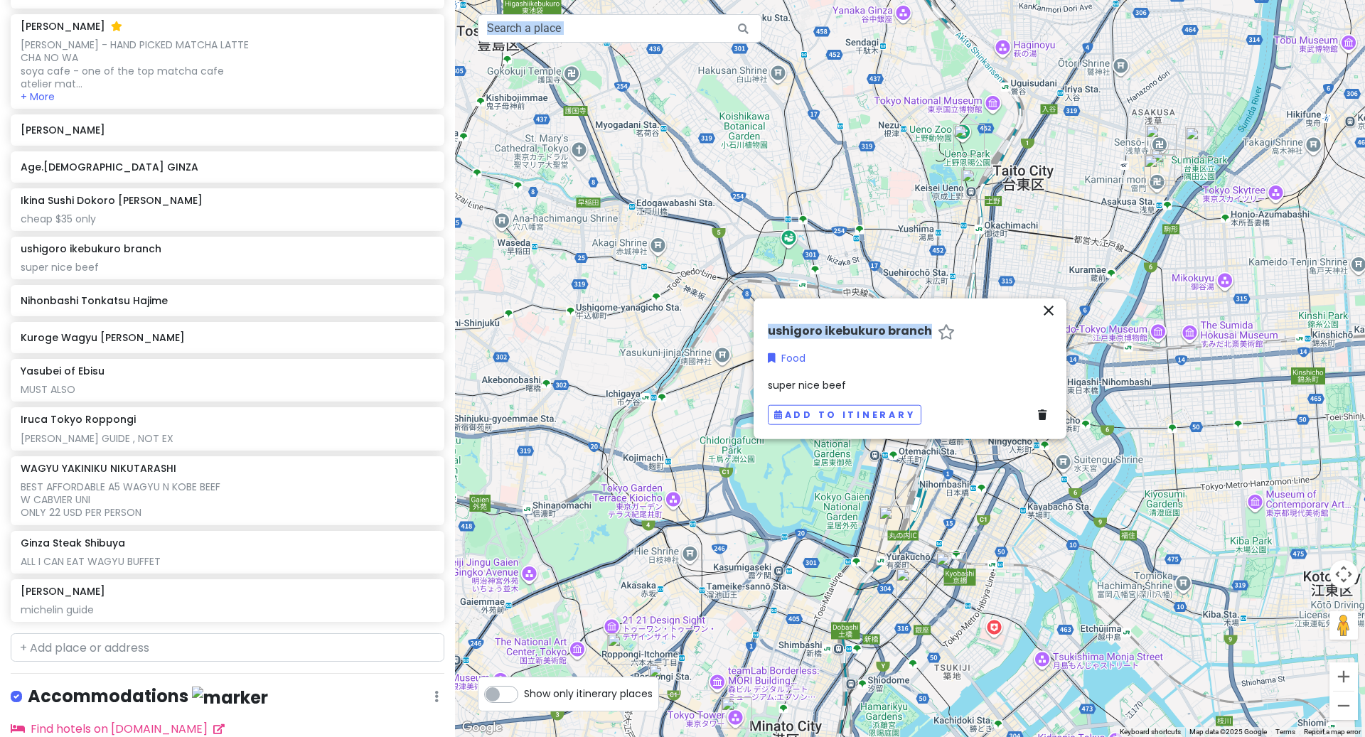
drag, startPoint x: 929, startPoint y: 332, endPoint x: 746, endPoint y: 313, distance: 184.4
click at [746, 313] on div "← Move left → Move right ↑ Move up ↓ Move down + Zoom in - Zoom out Home Jump l…" at bounding box center [910, 368] width 910 height 737
copy div "Keyboard shortcuts Map Data Map data ©[DATE] Google Map data ©[DATE] Google 500…"
click at [242, 293] on div "Nihonbashi Tonkatsu Hajime" at bounding box center [222, 301] width 403 height 20
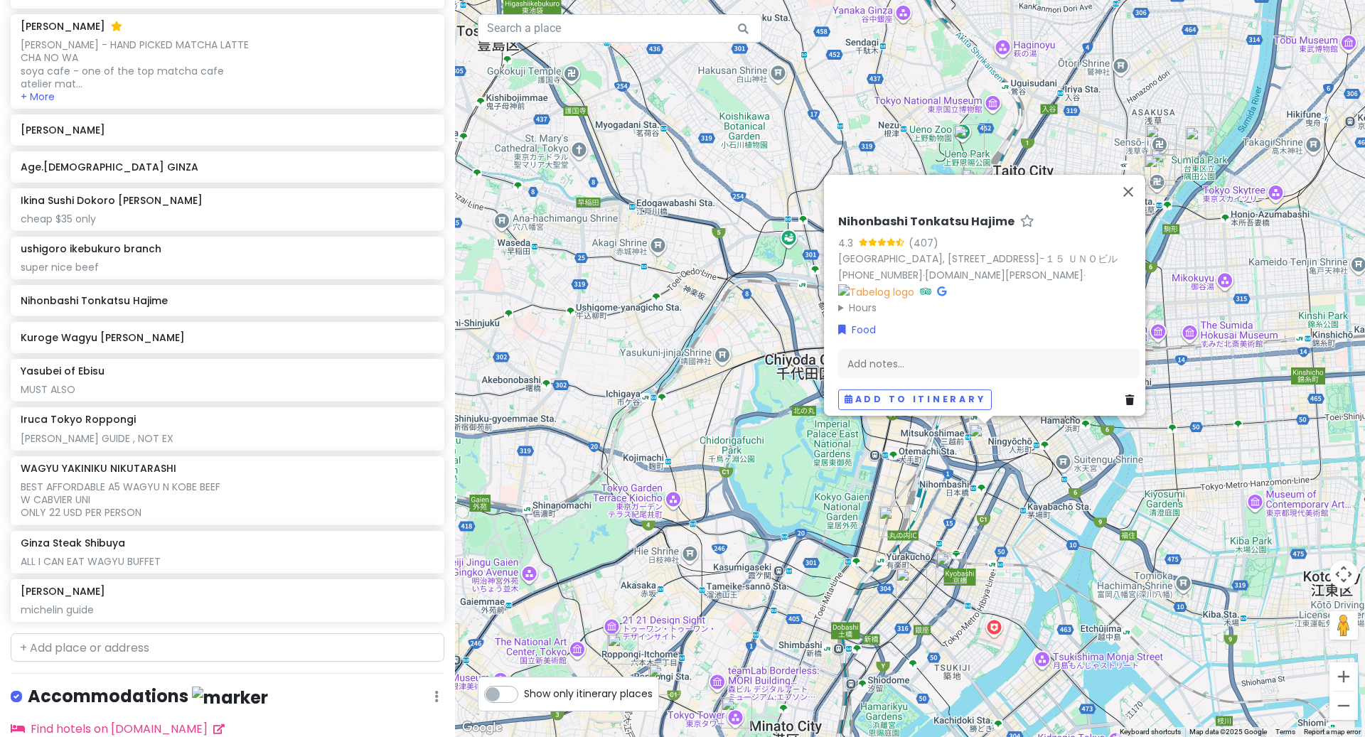
click at [959, 216] on h6 "Nihonbashi Tonkatsu Hajime" at bounding box center [926, 221] width 176 height 15
drag, startPoint x: 984, startPoint y: 214, endPoint x: 810, endPoint y: 213, distance: 174.9
click at [810, 213] on div "Nihonbashi Tonkatsu [PERSON_NAME] 4.3 (407) [GEOGRAPHIC_DATA], 〒103-0022 [GEOGR…" at bounding box center [910, 368] width 910 height 737
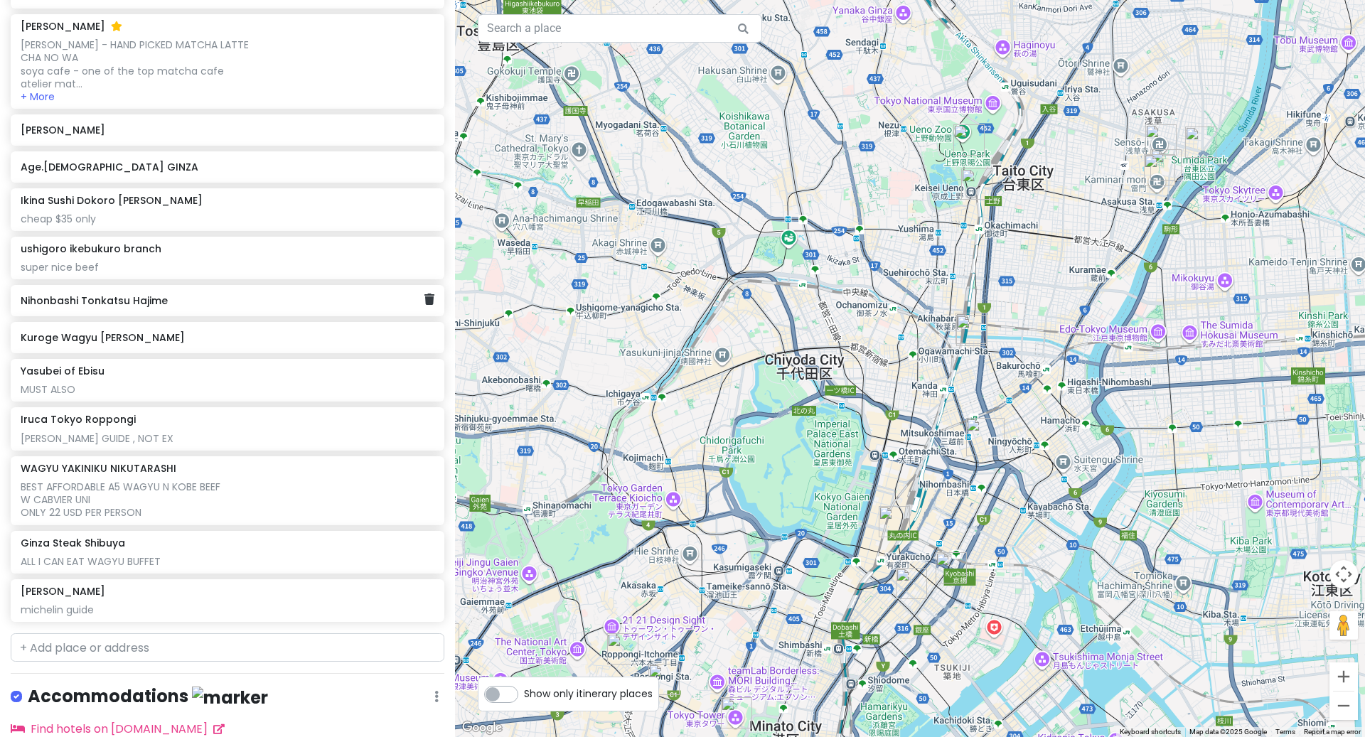
click at [100, 294] on h6 "Nihonbashi Tonkatsu Hajime" at bounding box center [222, 300] width 403 height 13
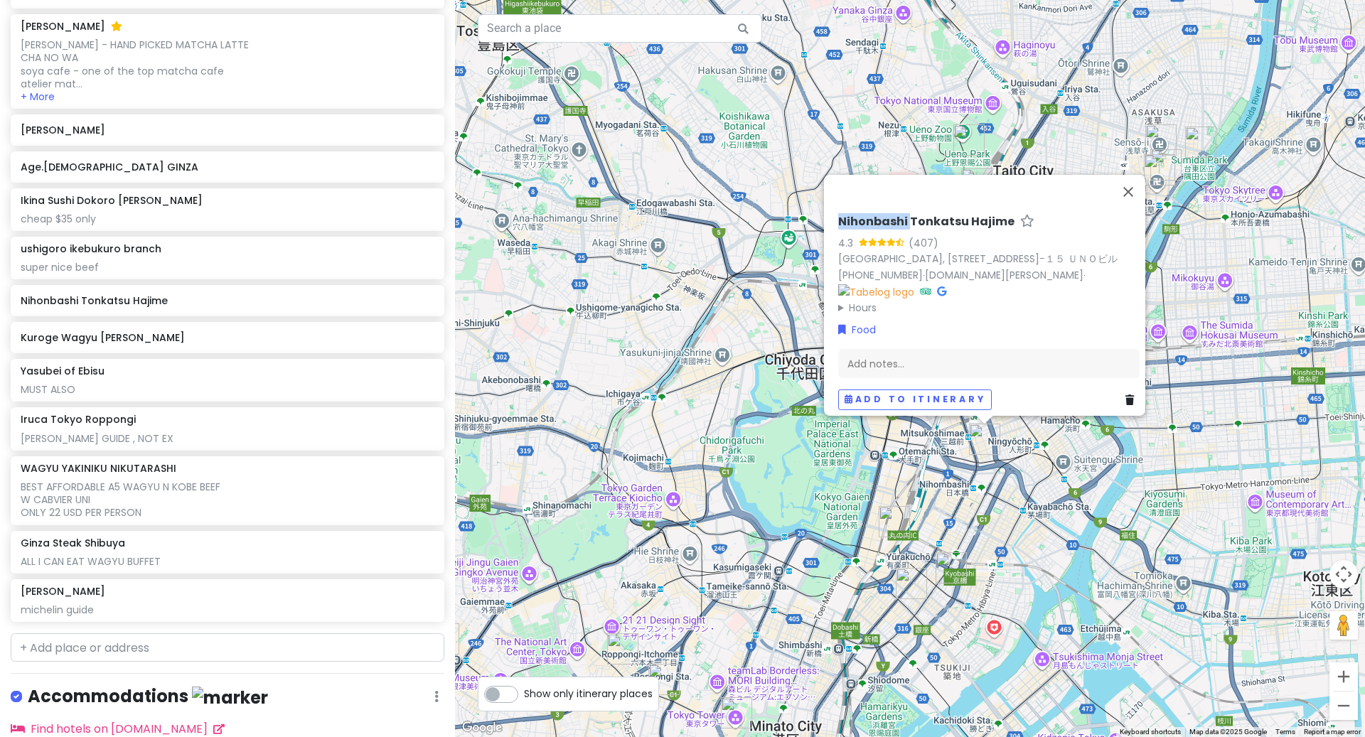
drag, startPoint x: 901, startPoint y: 214, endPoint x: 797, endPoint y: 214, distance: 104.5
click at [797, 214] on div "Nihonbashi Tonkatsu [PERSON_NAME] 4.3 (407) [GEOGRAPHIC_DATA], 〒103-0022 [GEOGR…" at bounding box center [910, 368] width 910 height 737
copy div "Nihonbashi"
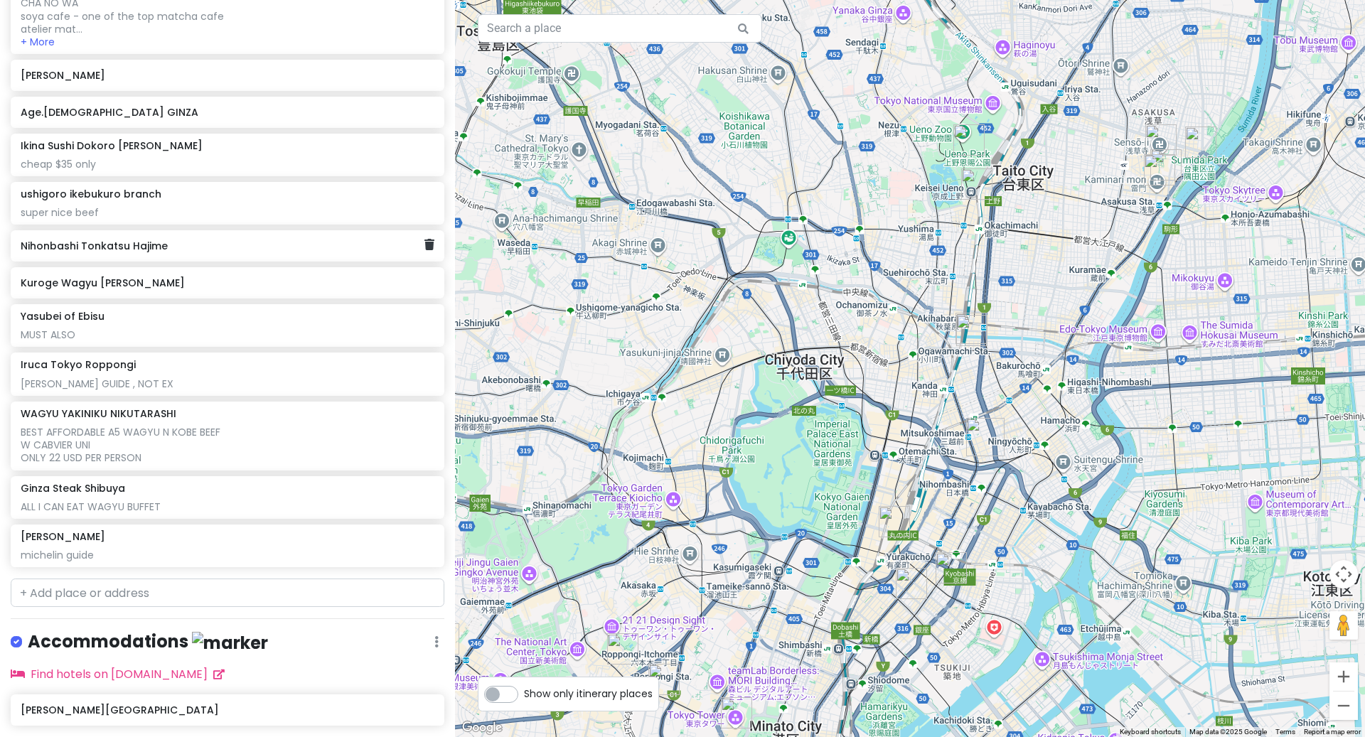
scroll to position [1226, 0]
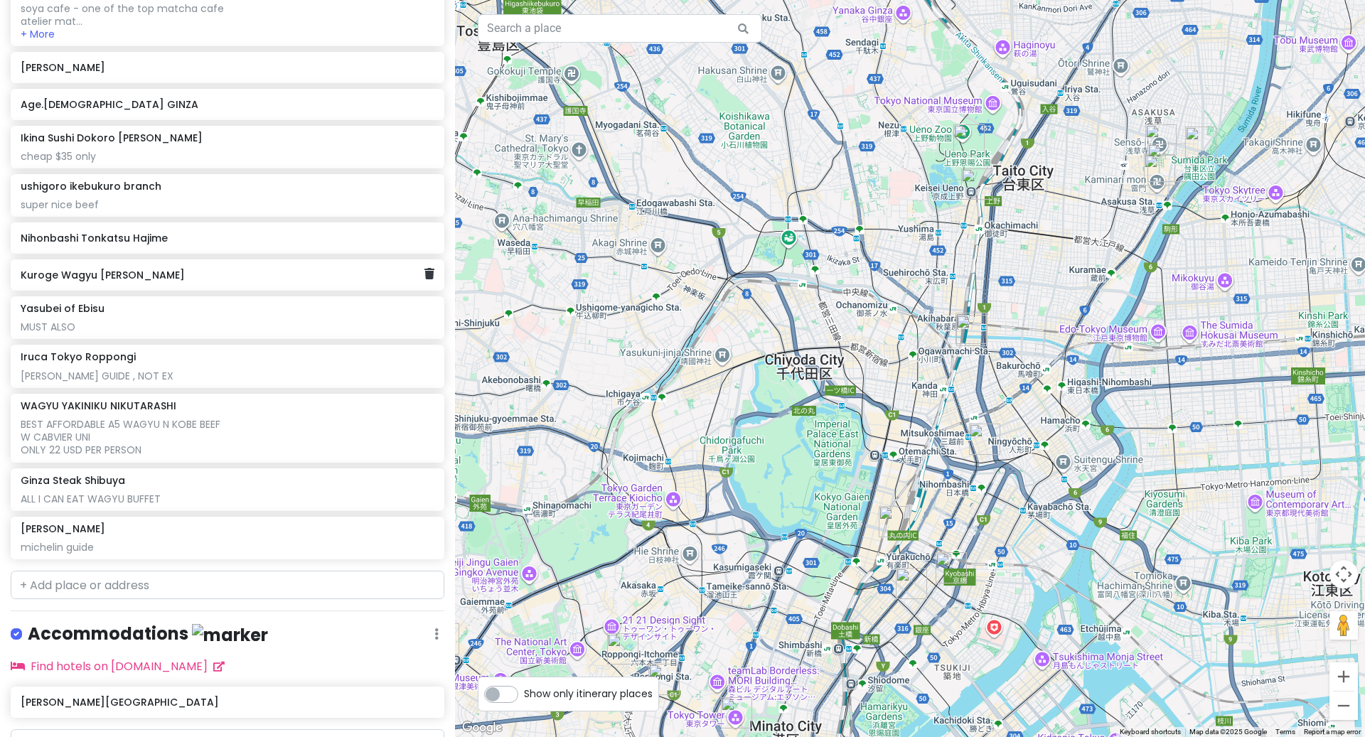
click at [197, 269] on h6 "Kuroge Wagyu [PERSON_NAME]" at bounding box center [222, 275] width 403 height 13
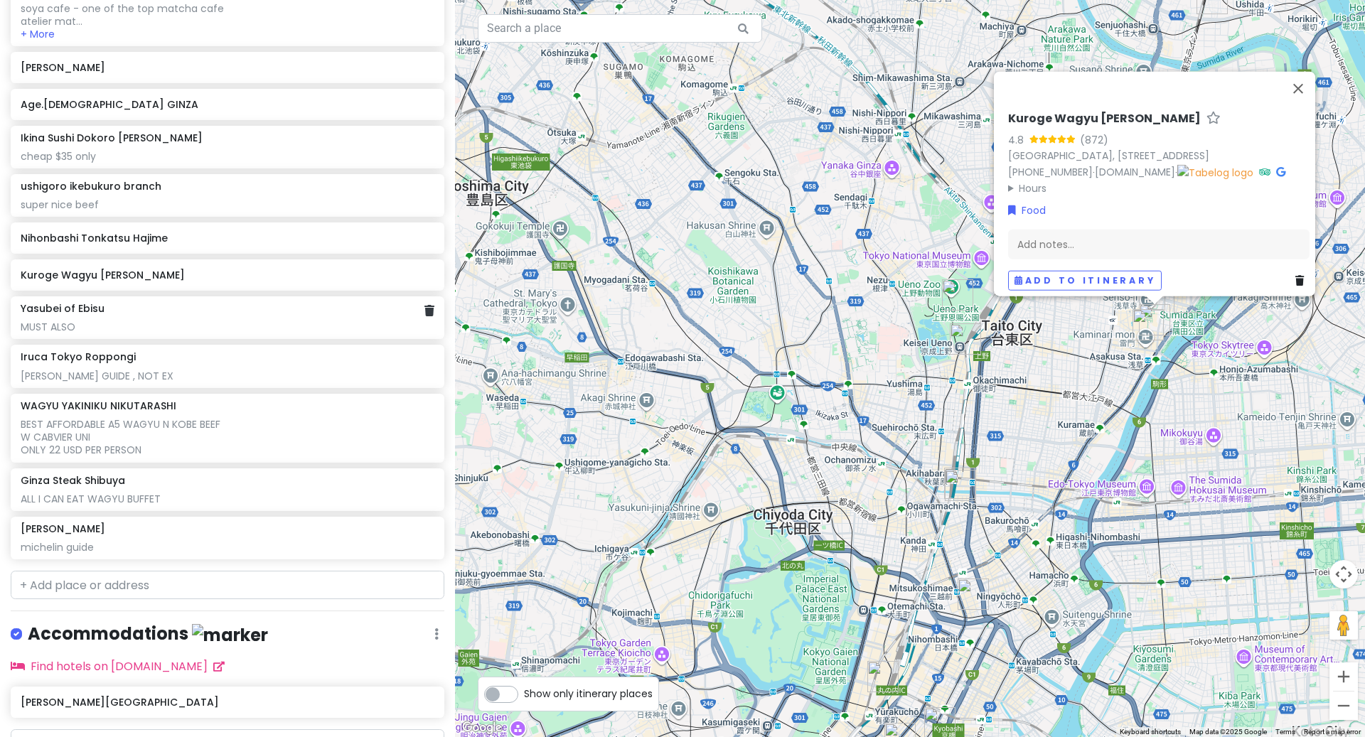
click at [171, 321] on div "MUST ALSO" at bounding box center [227, 327] width 413 height 13
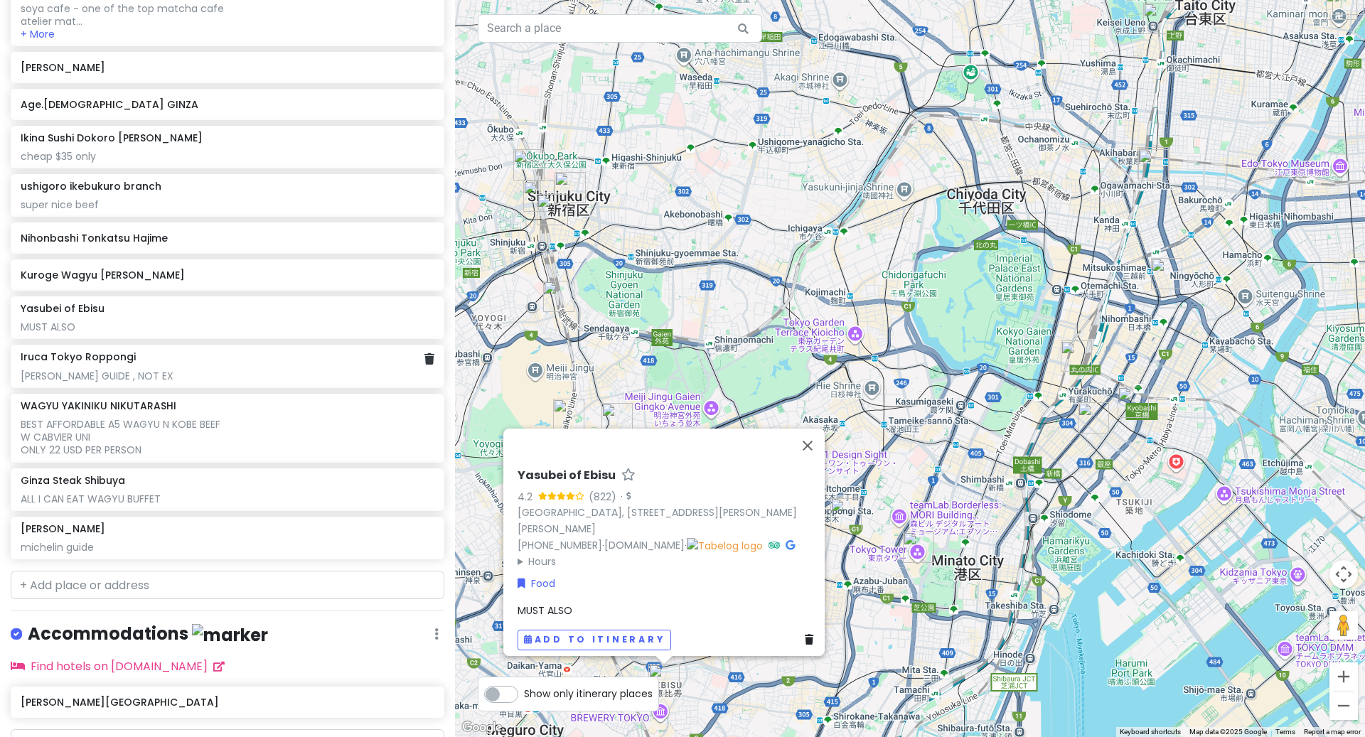
click at [152, 370] on div "[PERSON_NAME] GUIDE , NOT EX" at bounding box center [227, 376] width 413 height 13
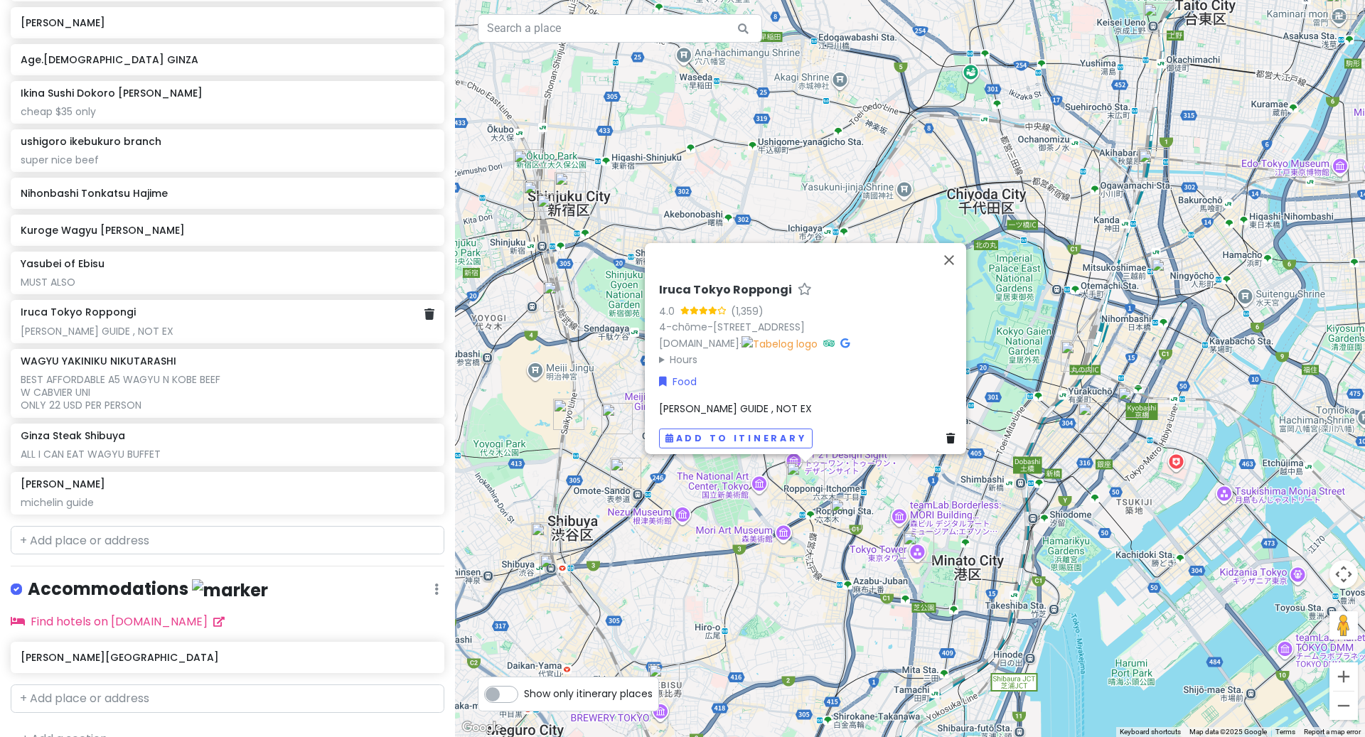
scroll to position [1274, 0]
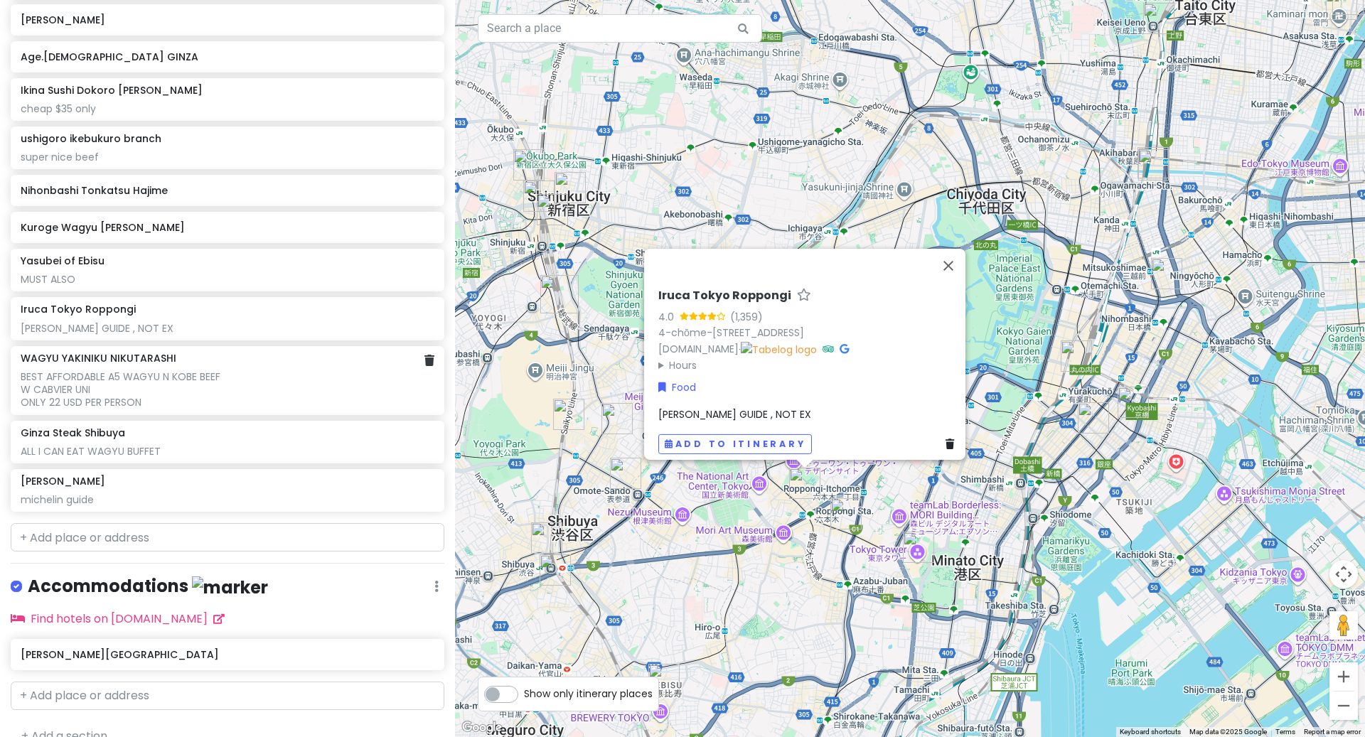
click at [260, 370] on div "BEST AFFORDABLE A5 WAGYU N KOBE BEEF W CABVIER UNI ONLY 22 USD PER PERSON" at bounding box center [227, 389] width 413 height 39
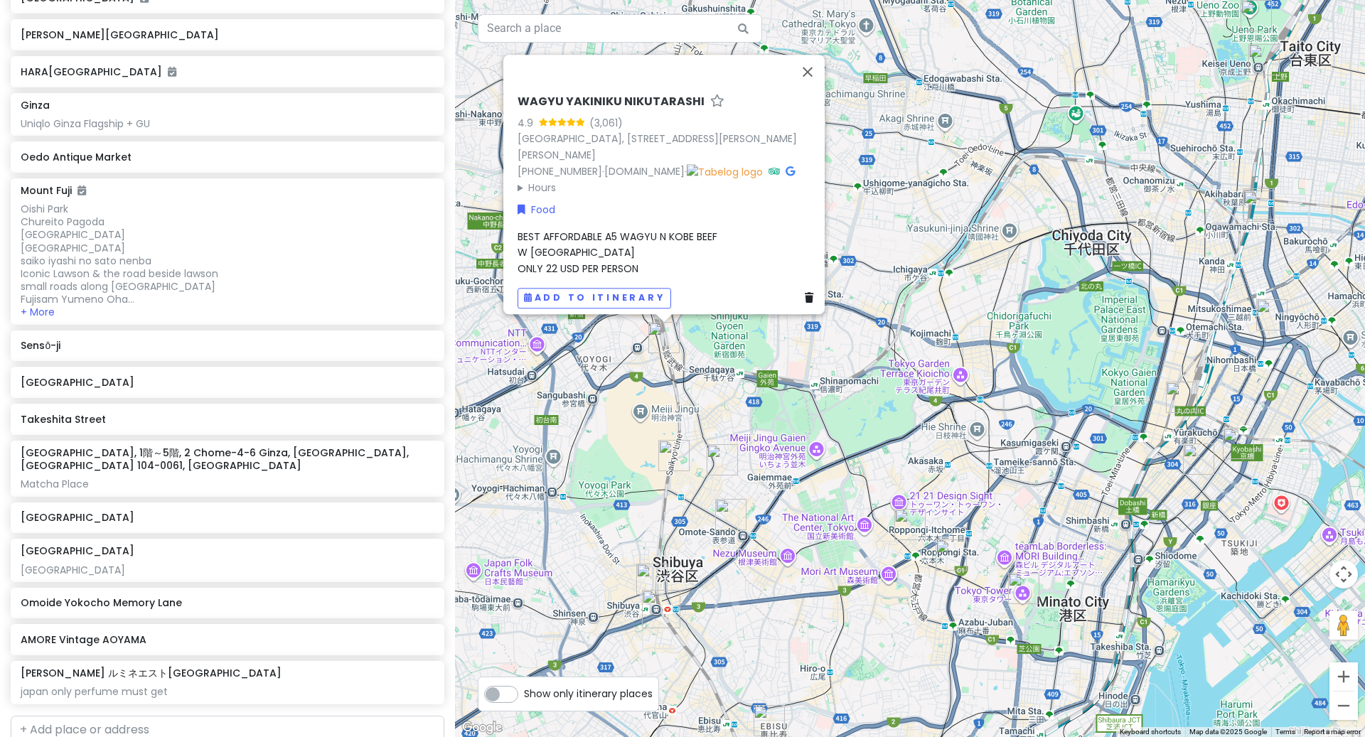
scroll to position [0, 0]
